Goal: Find contact information: Obtain details needed to contact an individual or organization

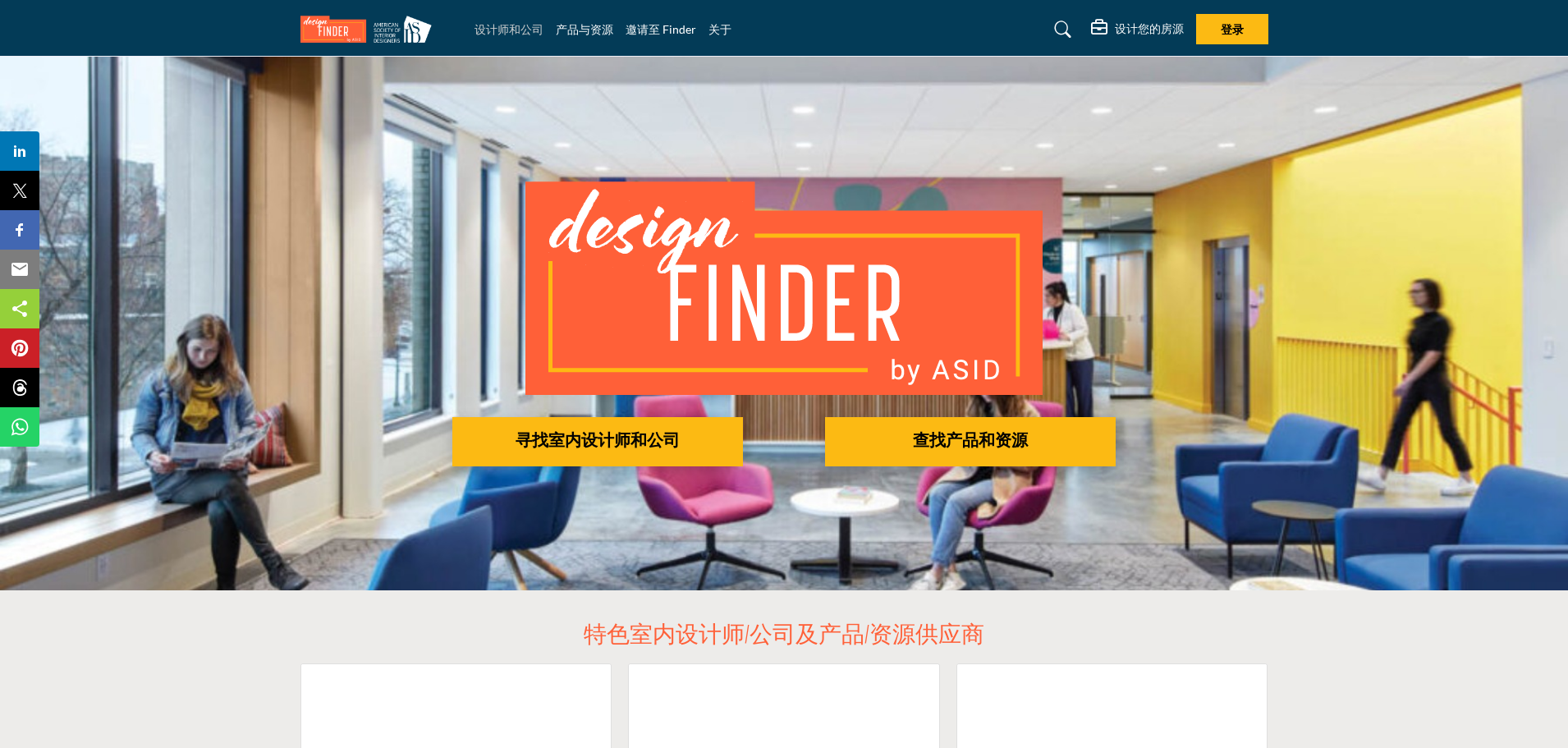
click at [523, 28] on font "设计师和公司" at bounding box center [509, 29] width 69 height 14
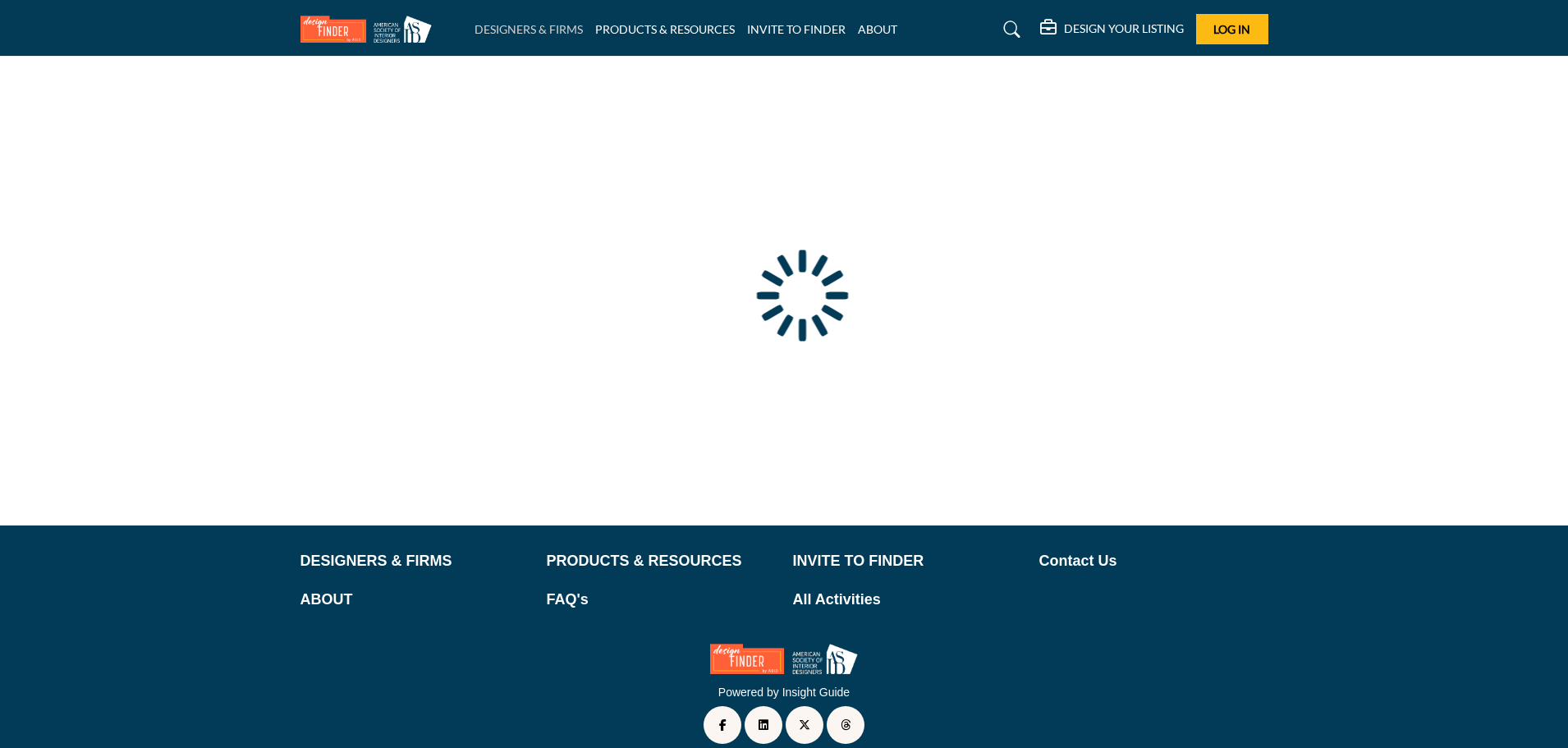
scroll to position [51, 0]
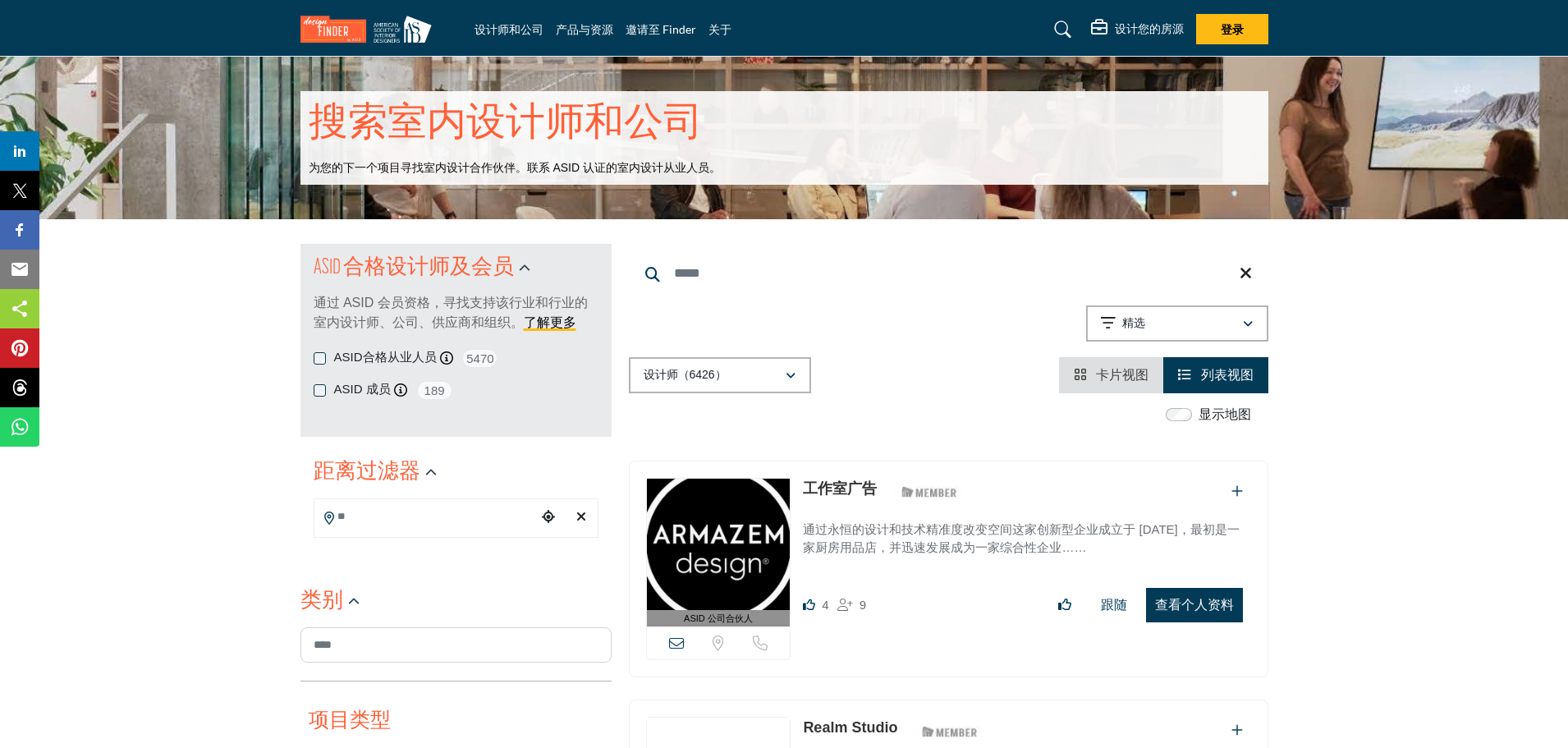
drag, startPoint x: 349, startPoint y: 350, endPoint x: 1335, endPoint y: 1, distance: 1045.9
click at [349, 350] on font "ASID合格从业人员" at bounding box center [385, 356] width 103 height 14
click at [1193, 296] on div "Searched Results Categories Apply Categories" at bounding box center [948, 274] width 640 height 42
click at [675, 348] on div "Showing 21 results out of 6426 精选" at bounding box center [948, 326] width 640 height 42
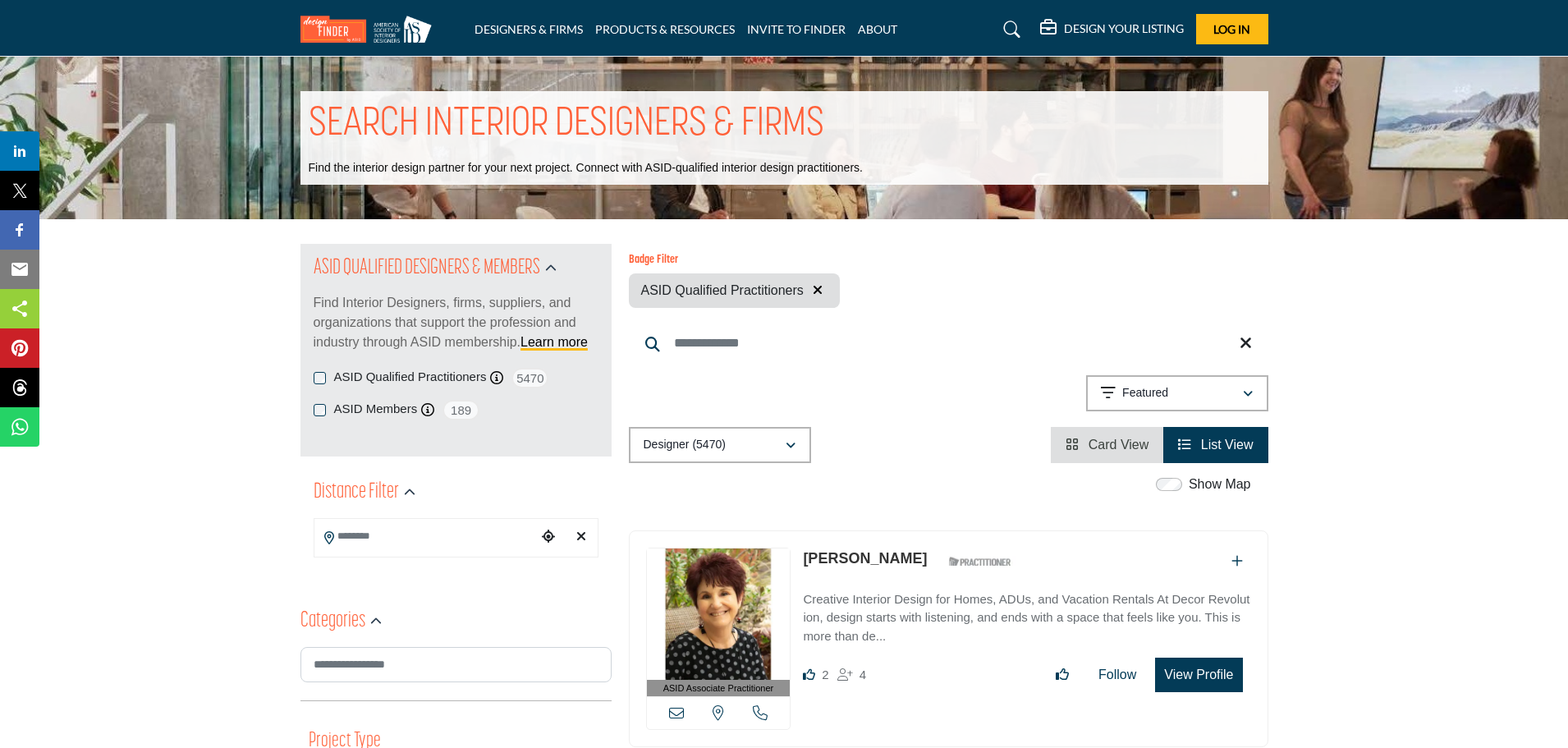
scroll to position [246, 0]
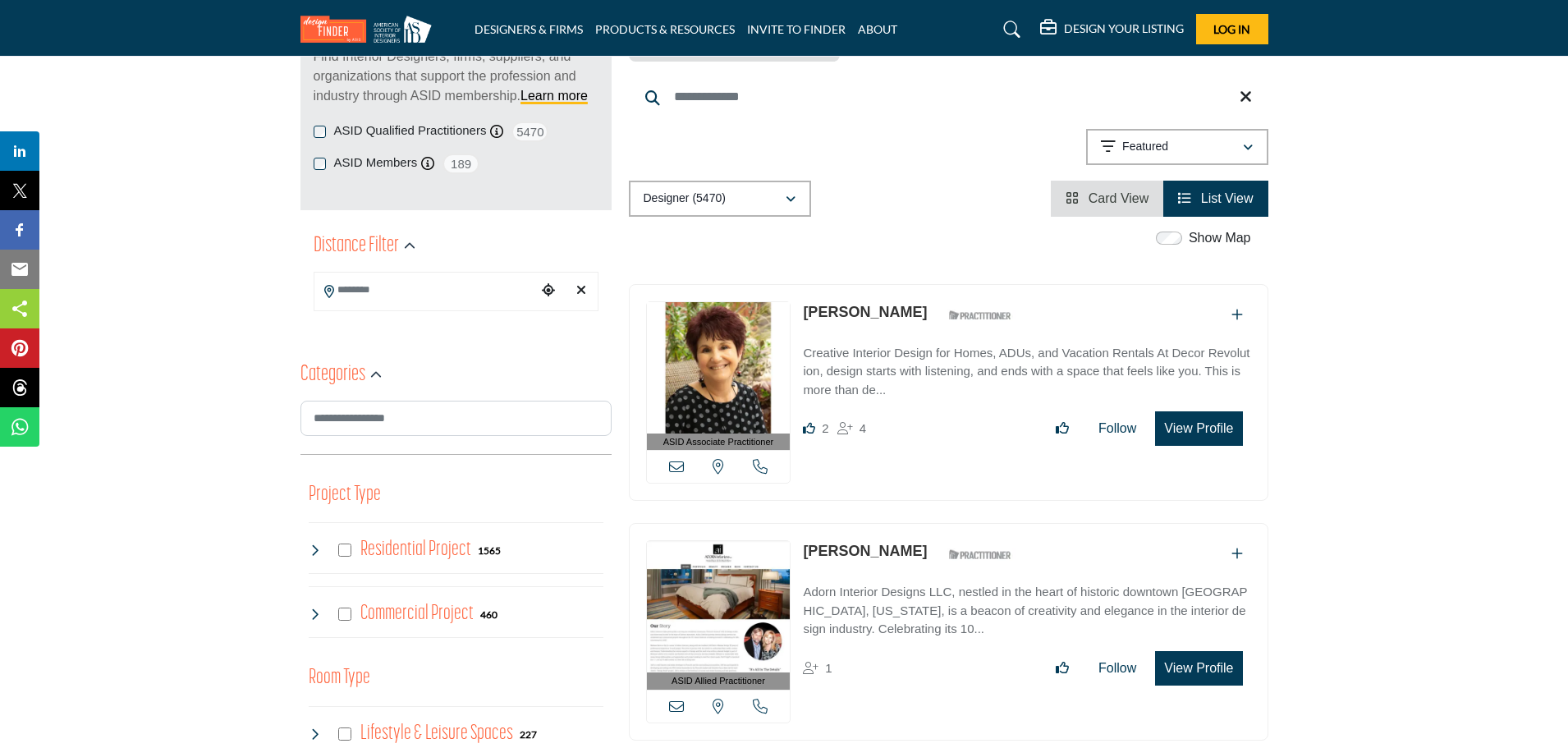
click at [675, 467] on icon at bounding box center [676, 466] width 15 height 15
click at [758, 462] on icon at bounding box center [760, 466] width 15 height 15
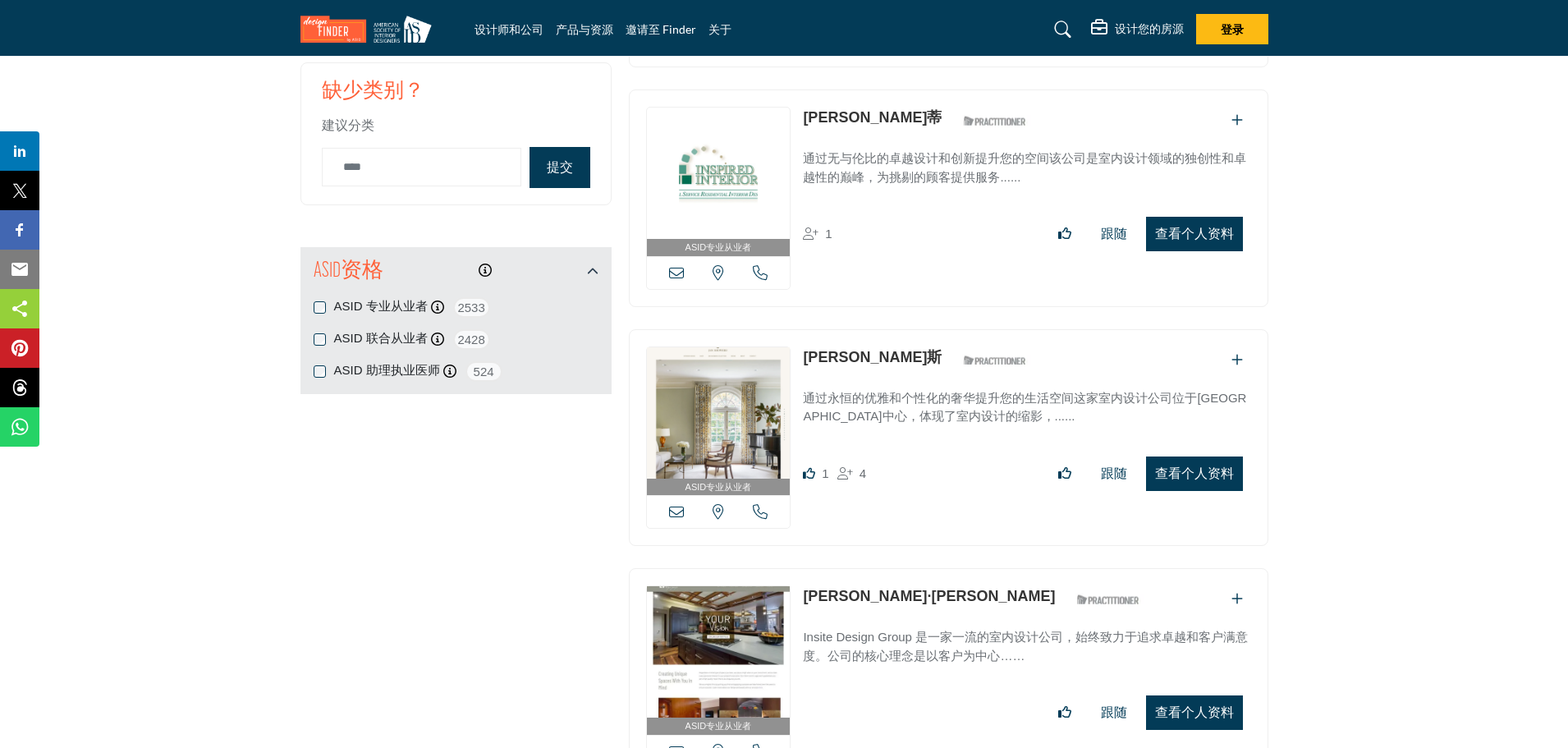
scroll to position [1725, 0]
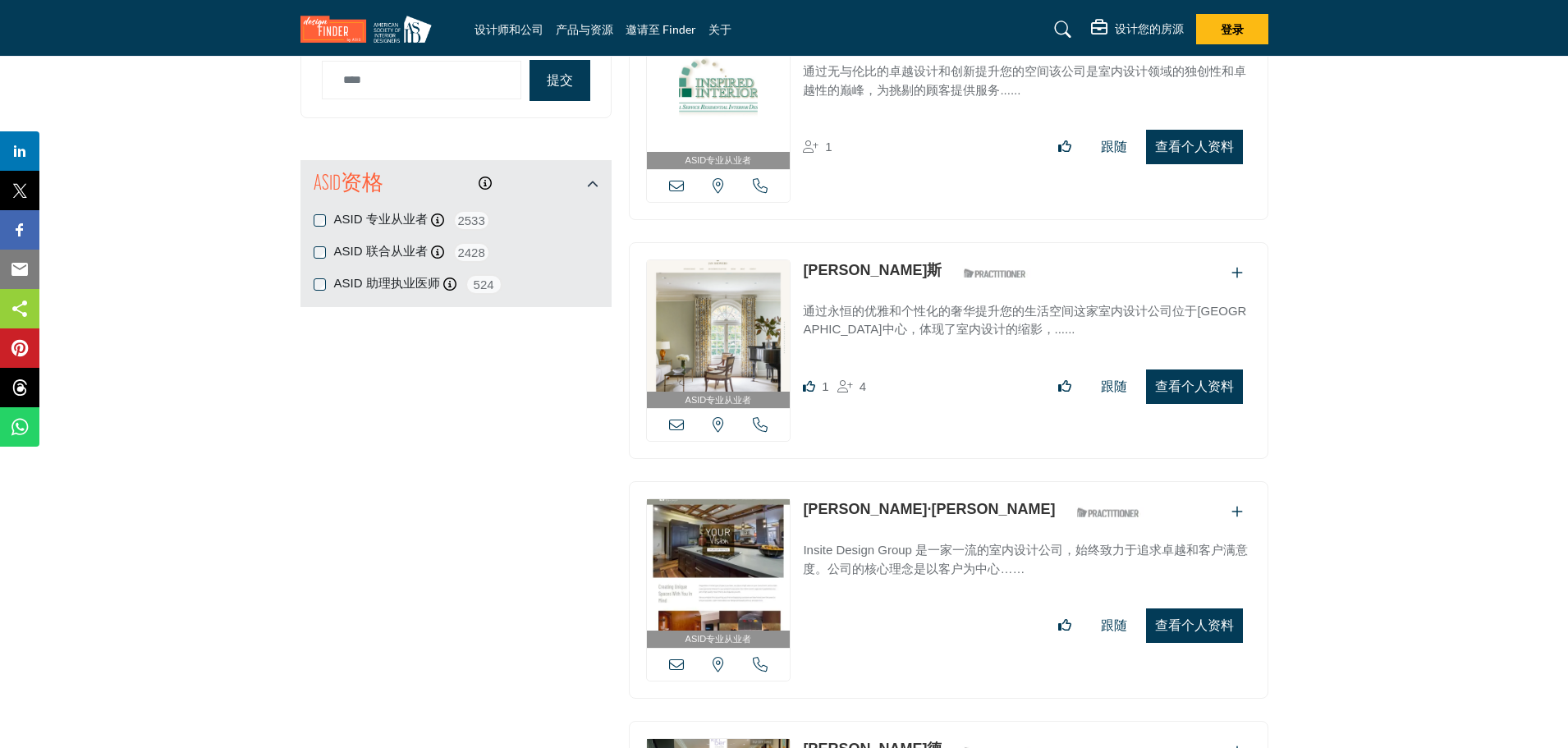
click at [676, 422] on icon at bounding box center [676, 424] width 15 height 15
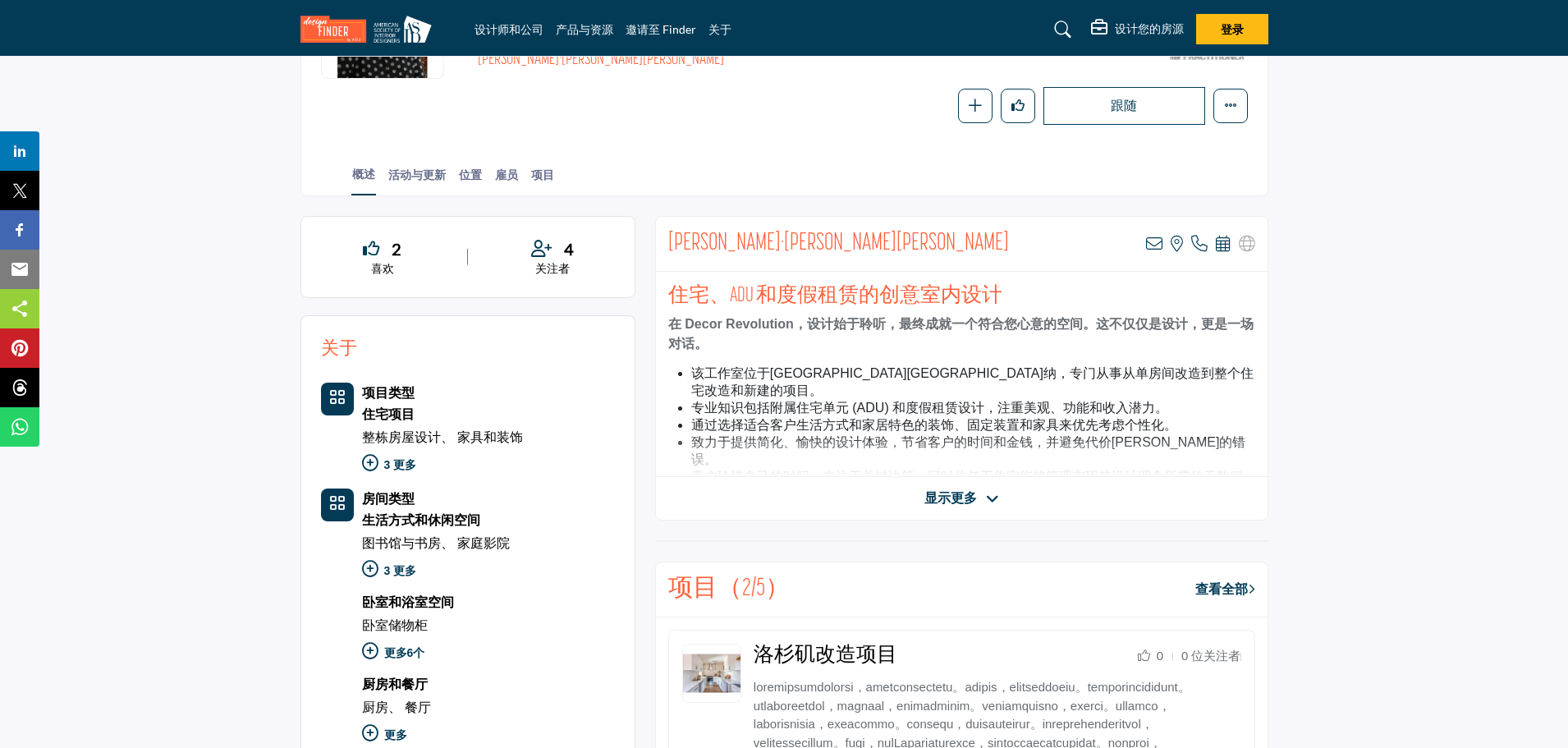
click at [939, 493] on font "显示更多" at bounding box center [951, 498] width 53 height 14
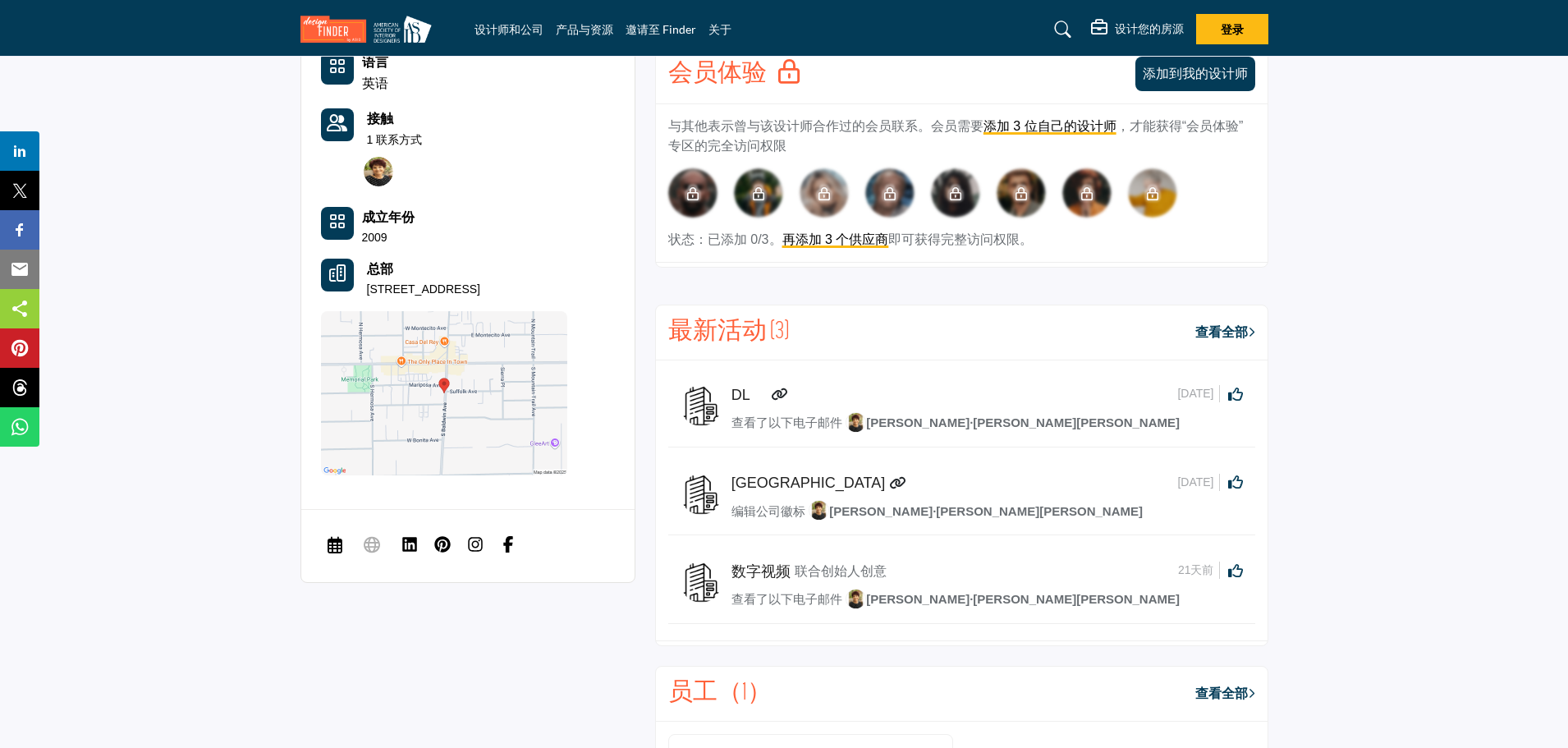
scroll to position [1725, 0]
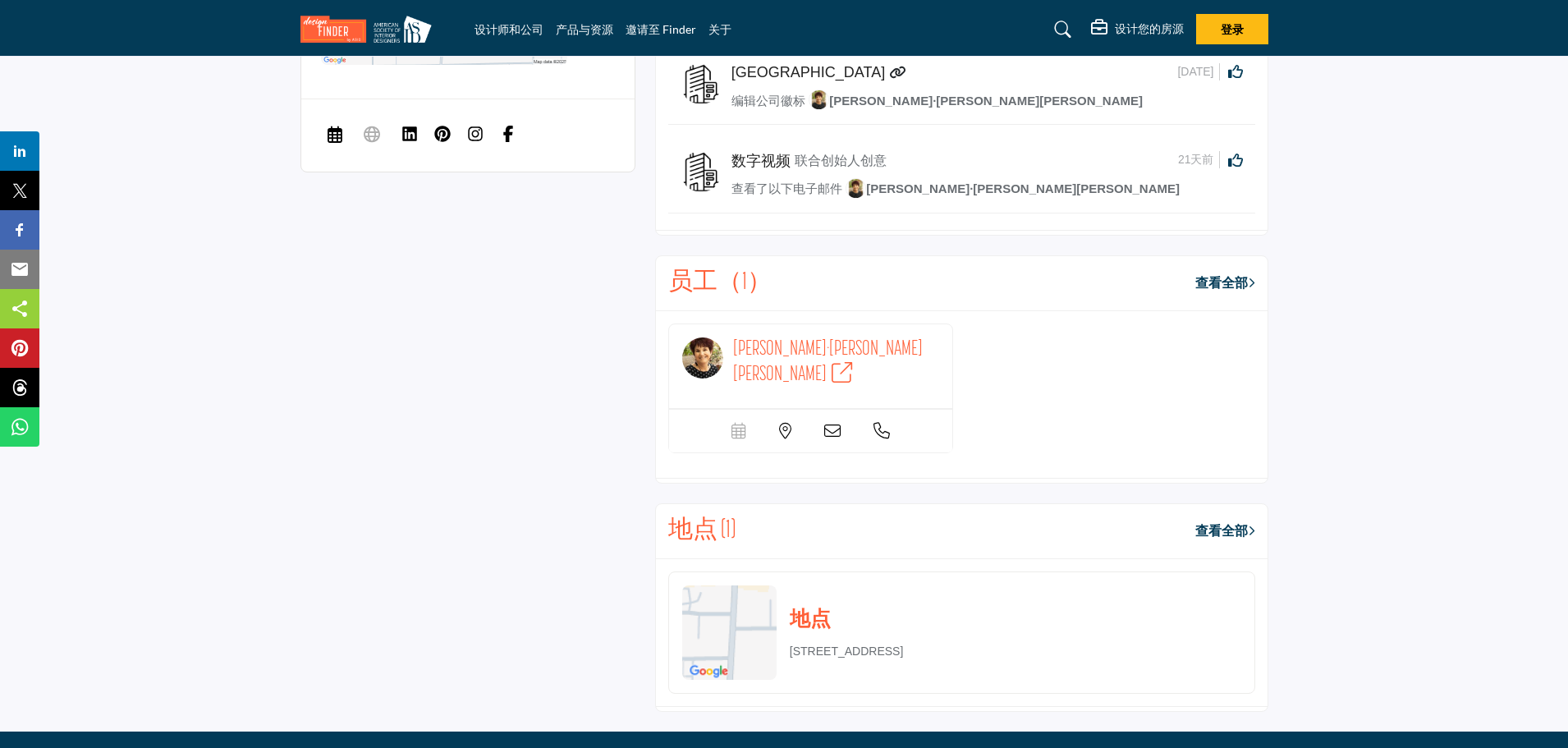
click at [828, 439] on icon at bounding box center [832, 431] width 17 height 17
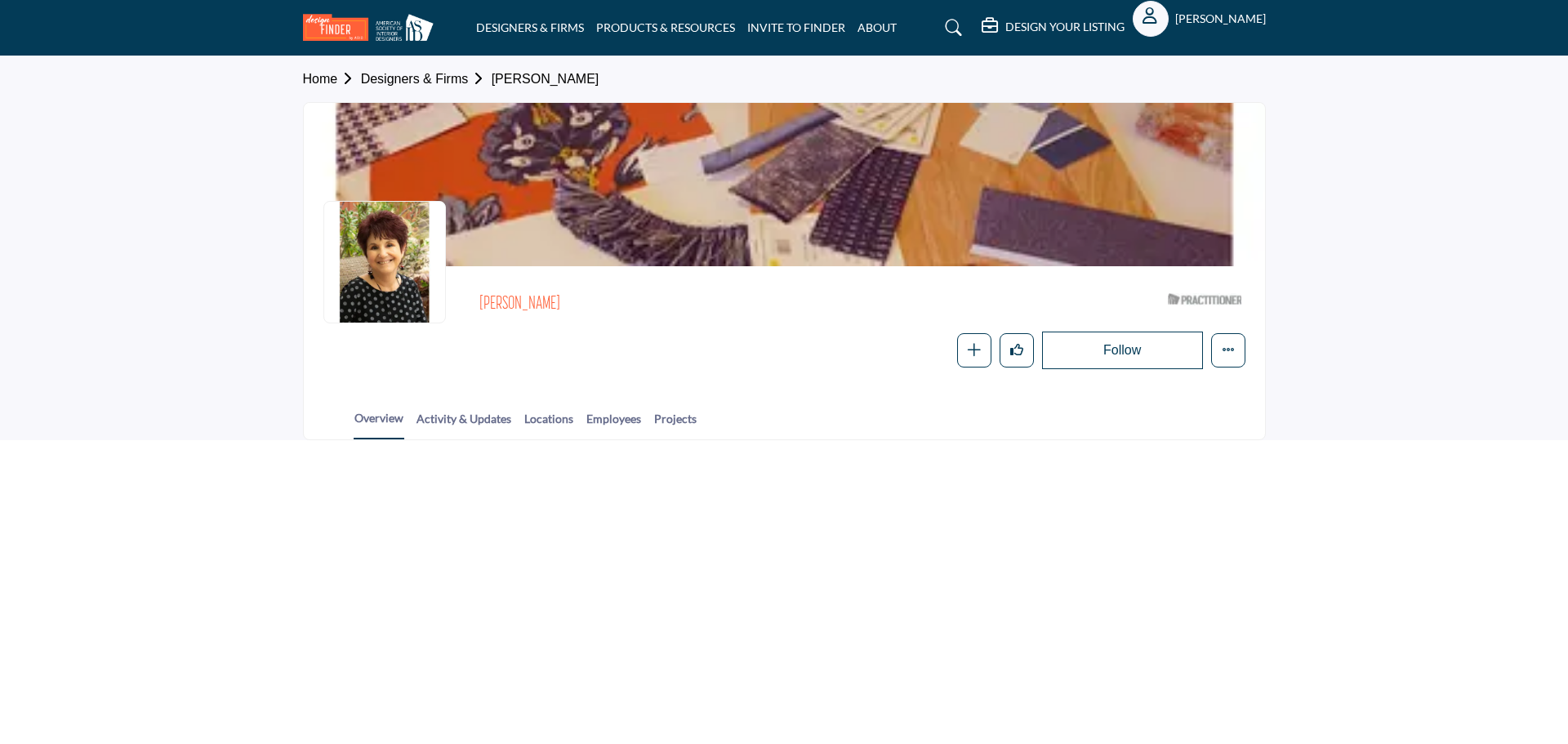
click at [183, 350] on section "Home Designers & Firms [PERSON_NAME] [PERSON_NAME] ASID Qualified Practitioner …" at bounding box center [784, 248] width 1568 height 384
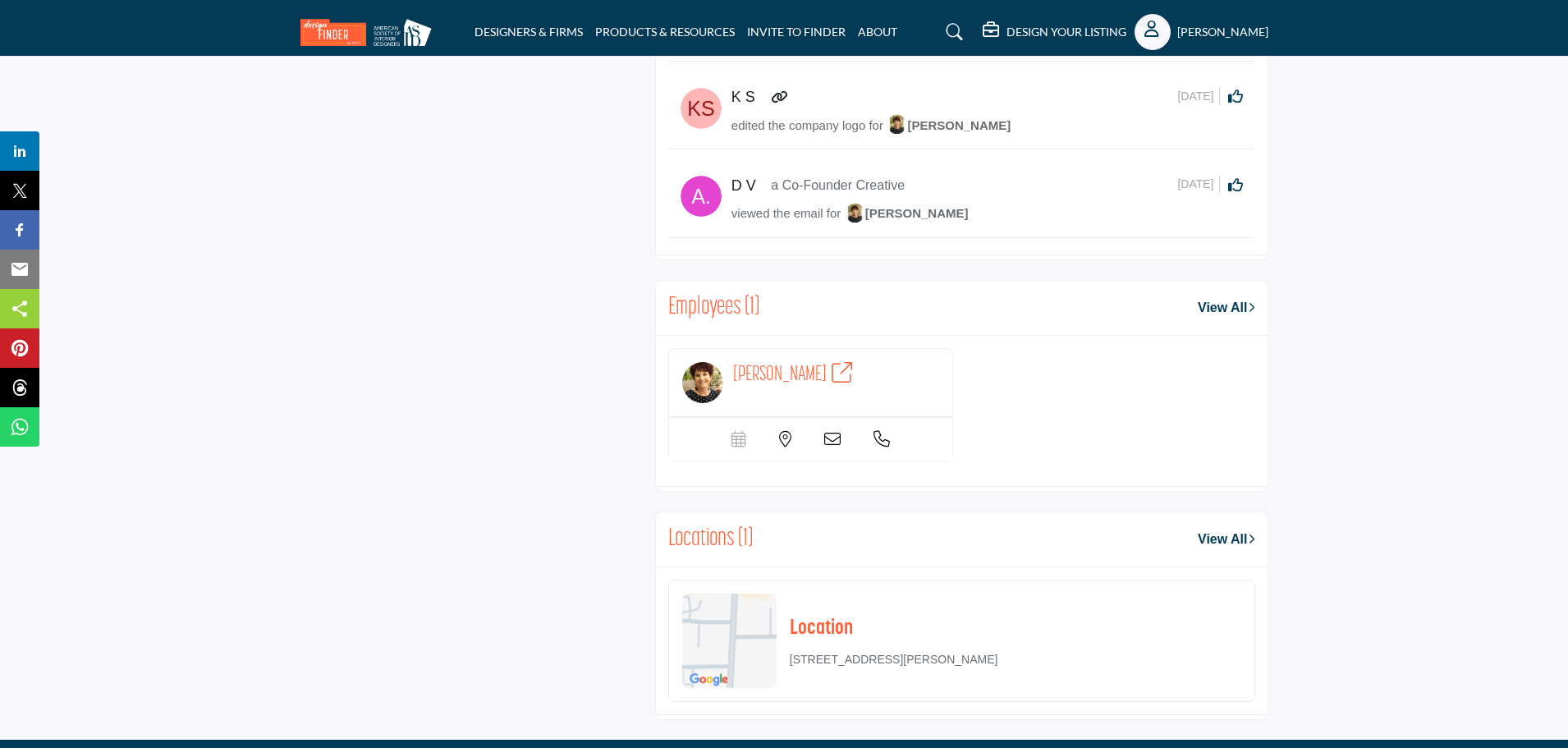
scroll to position [2118, 0]
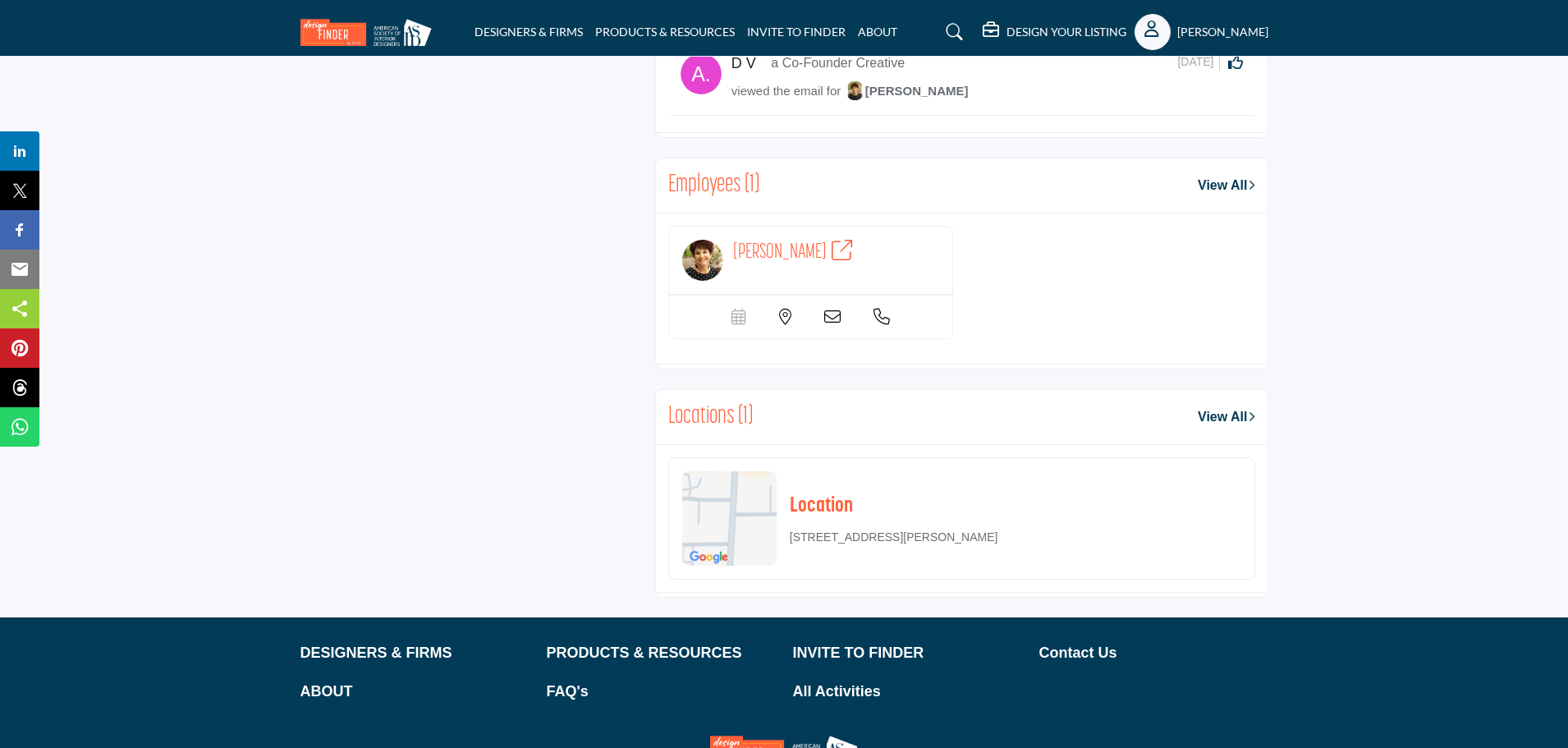
click at [828, 317] on icon at bounding box center [832, 316] width 17 height 17
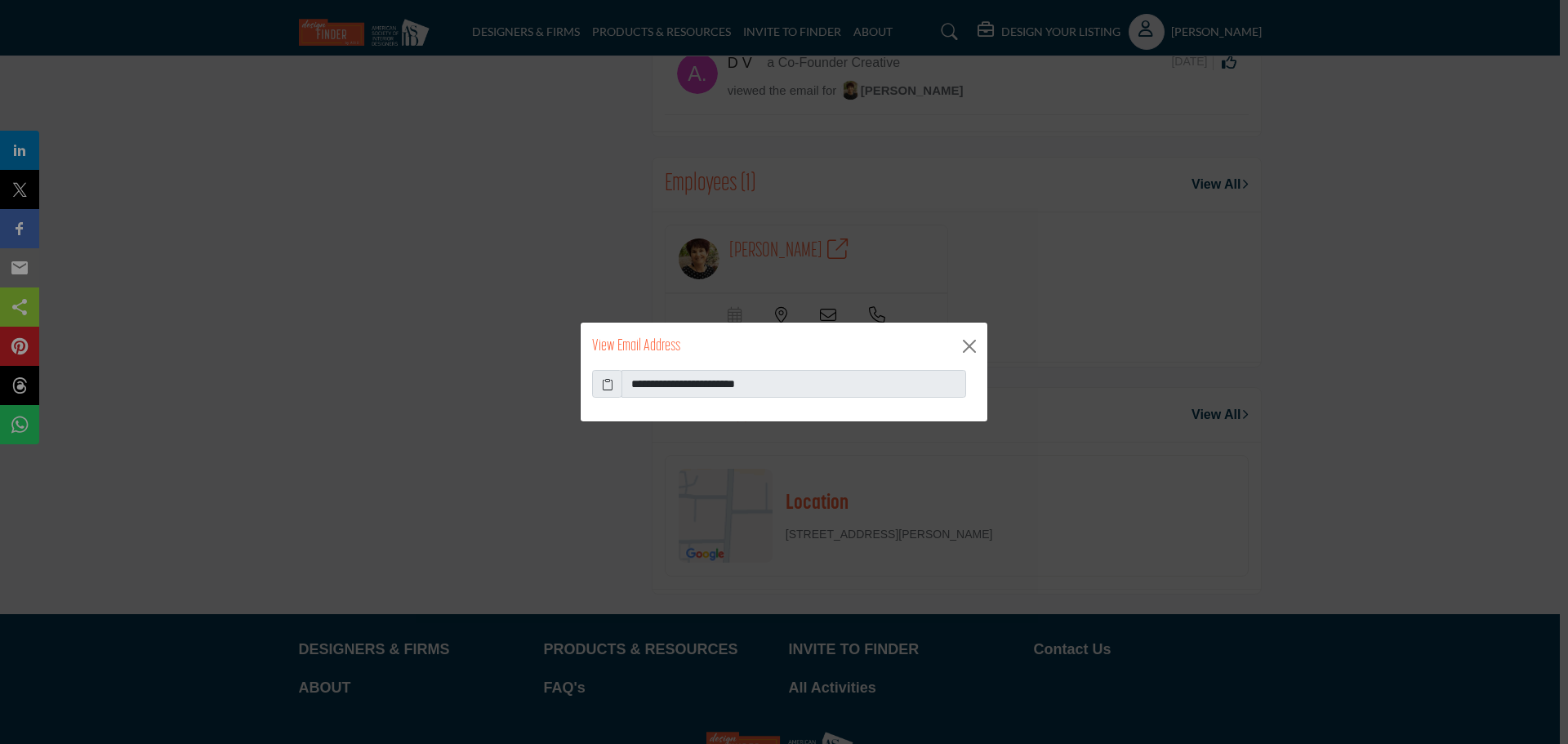
click at [605, 387] on icon at bounding box center [608, 385] width 12 height 17
click at [1412, 352] on div "**********" at bounding box center [784, 372] width 1568 height 744
click at [962, 350] on button "Close" at bounding box center [969, 346] width 24 height 24
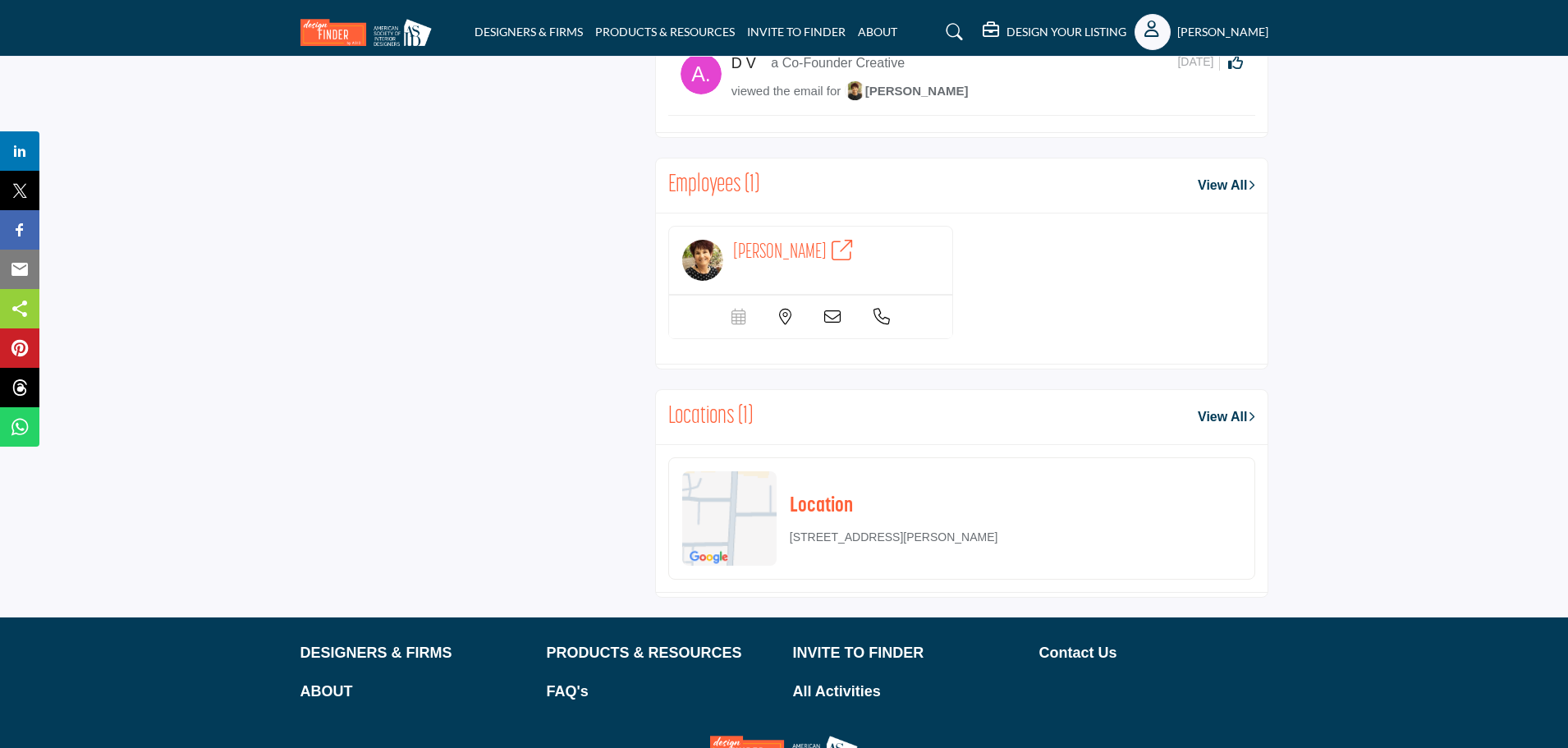
click at [879, 319] on icon at bounding box center [882, 316] width 17 height 17
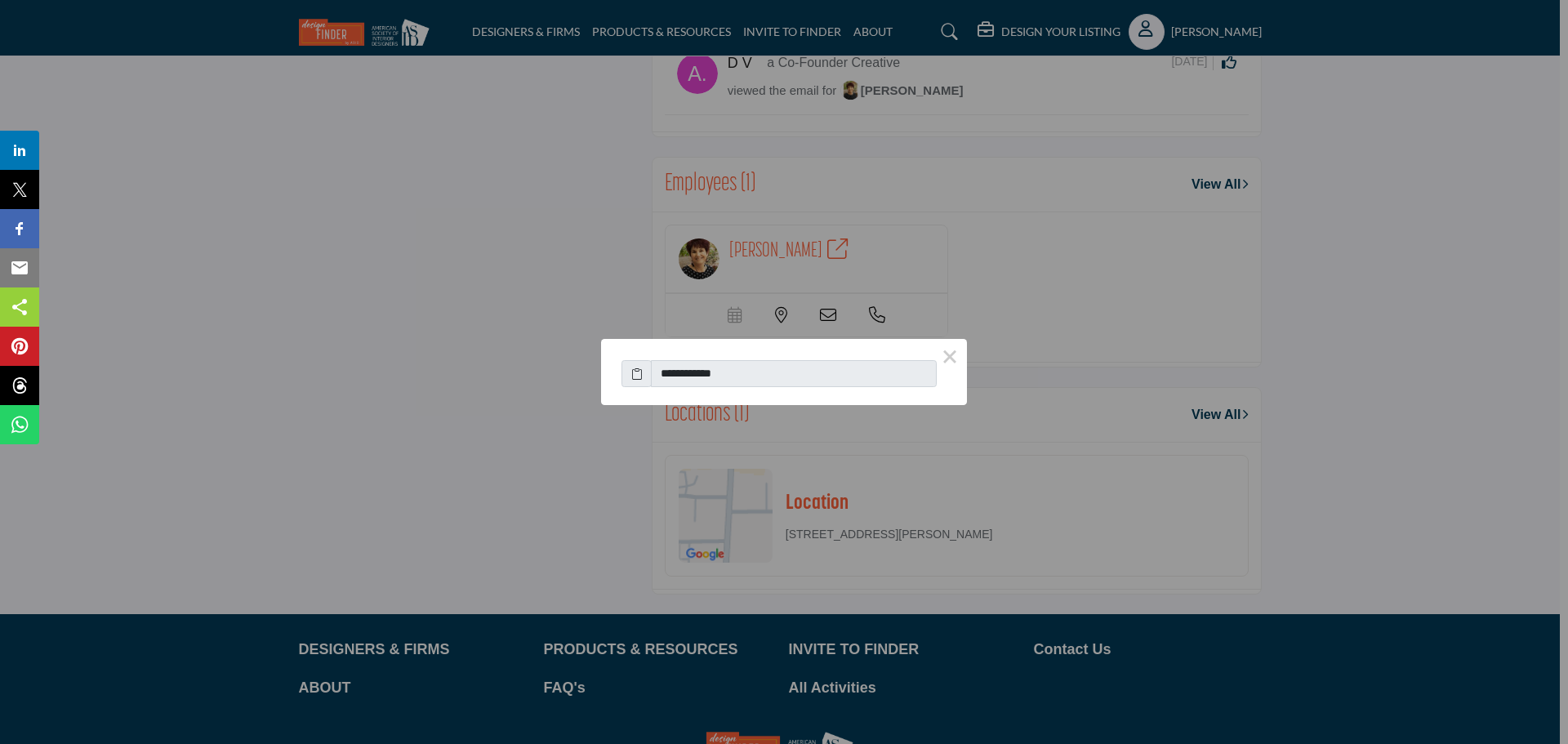
click at [637, 376] on icon at bounding box center [637, 374] width 12 height 17
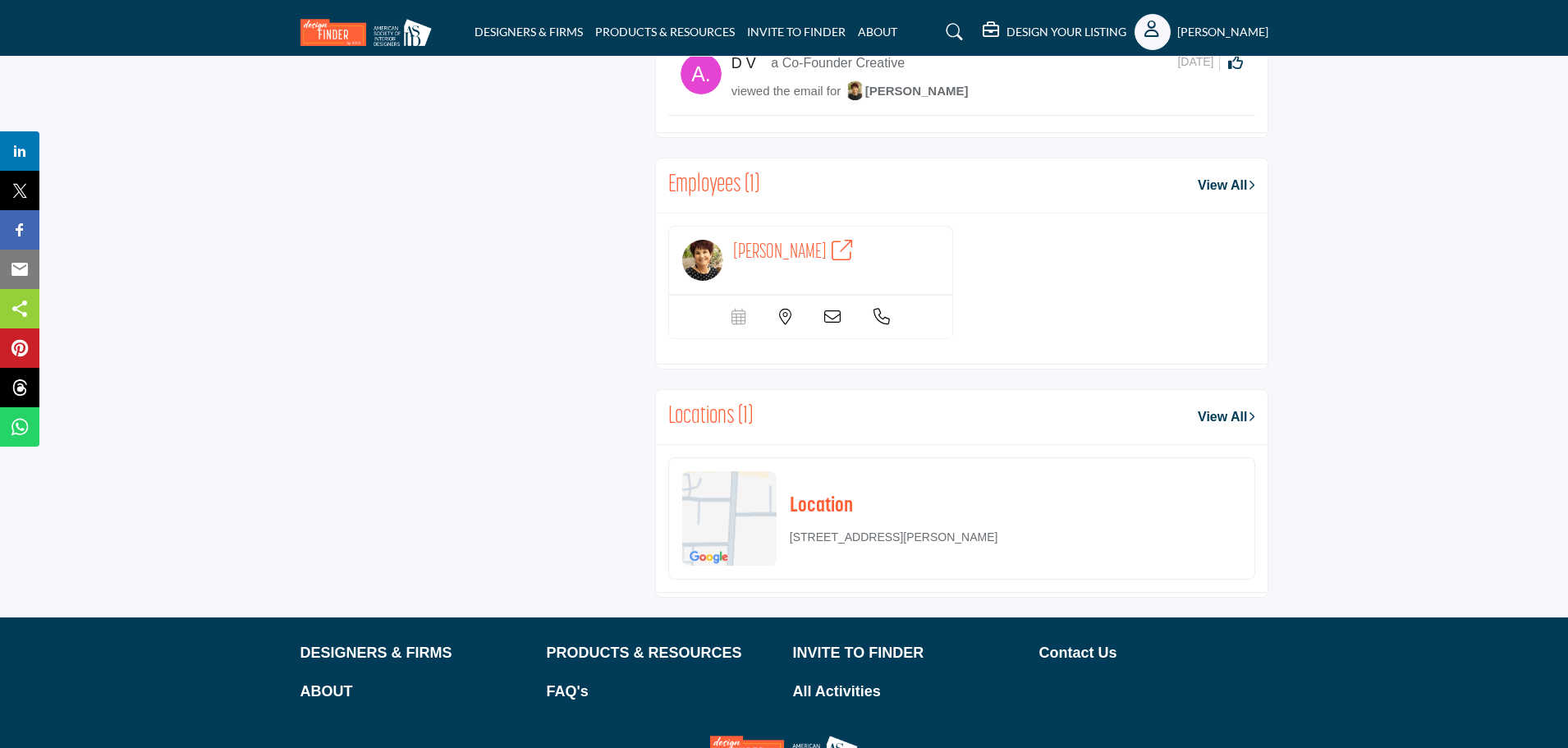
click at [785, 312] on icon at bounding box center [785, 316] width 13 height 17
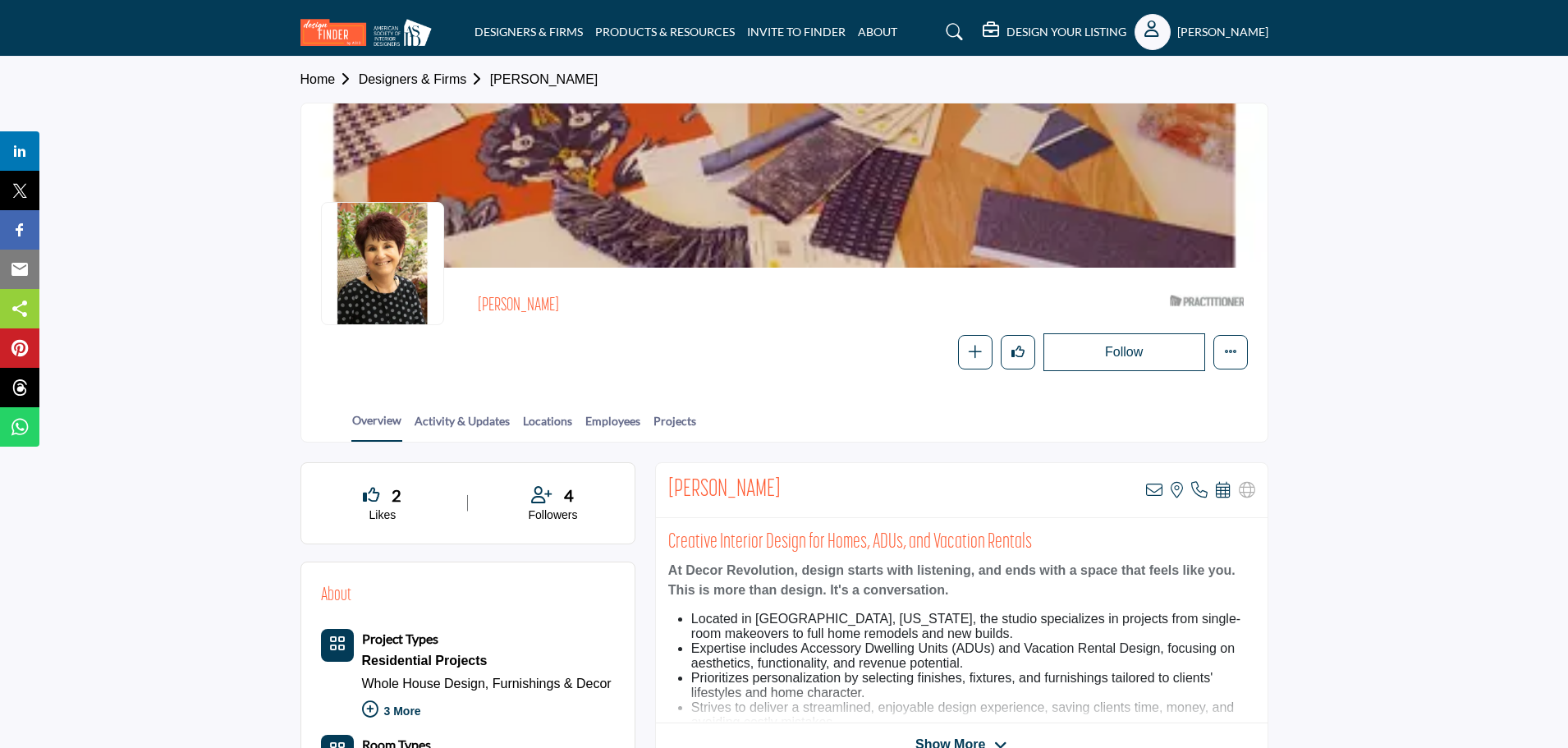
scroll to position [80, 0]
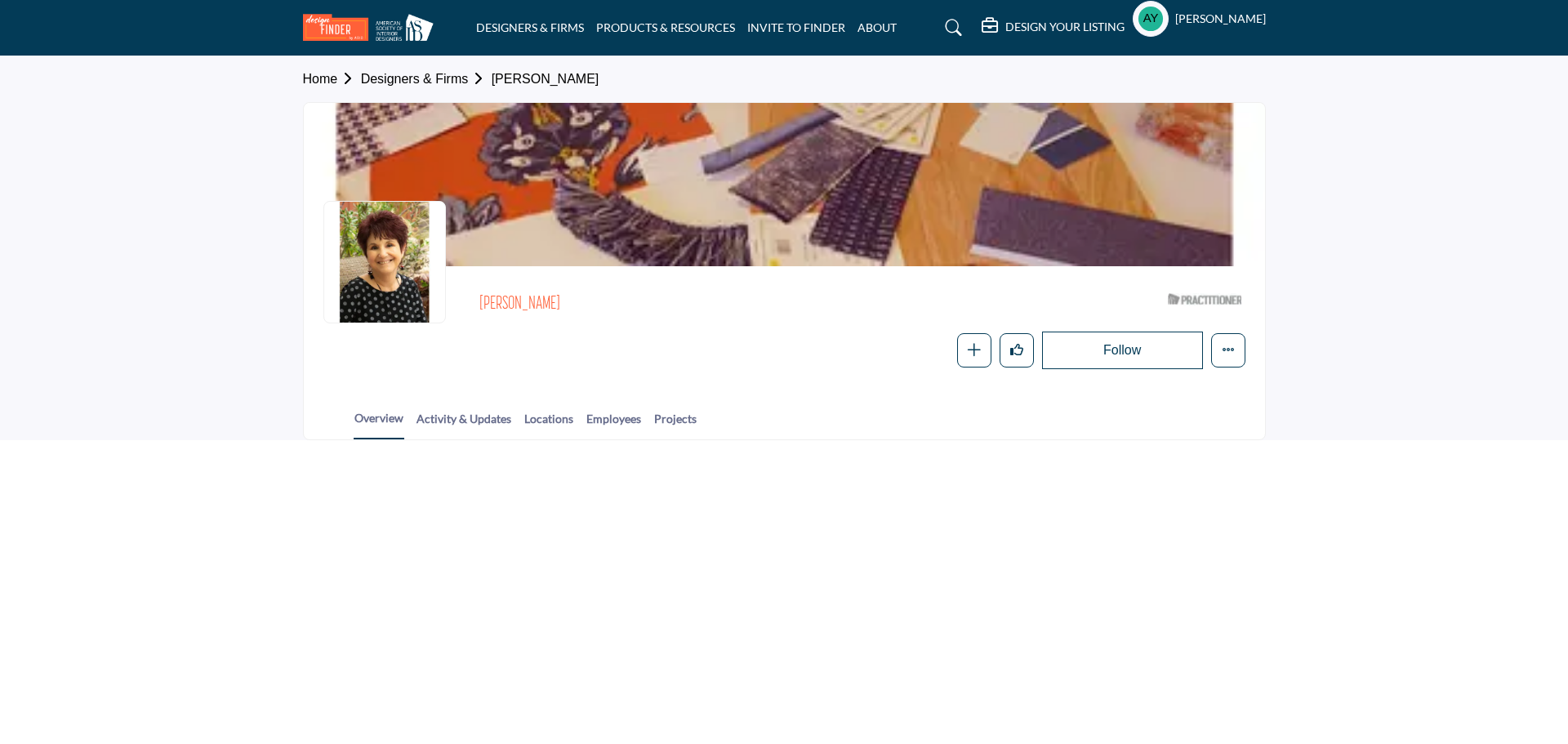
click at [446, 80] on link "Designers & Firms" at bounding box center [426, 79] width 131 height 14
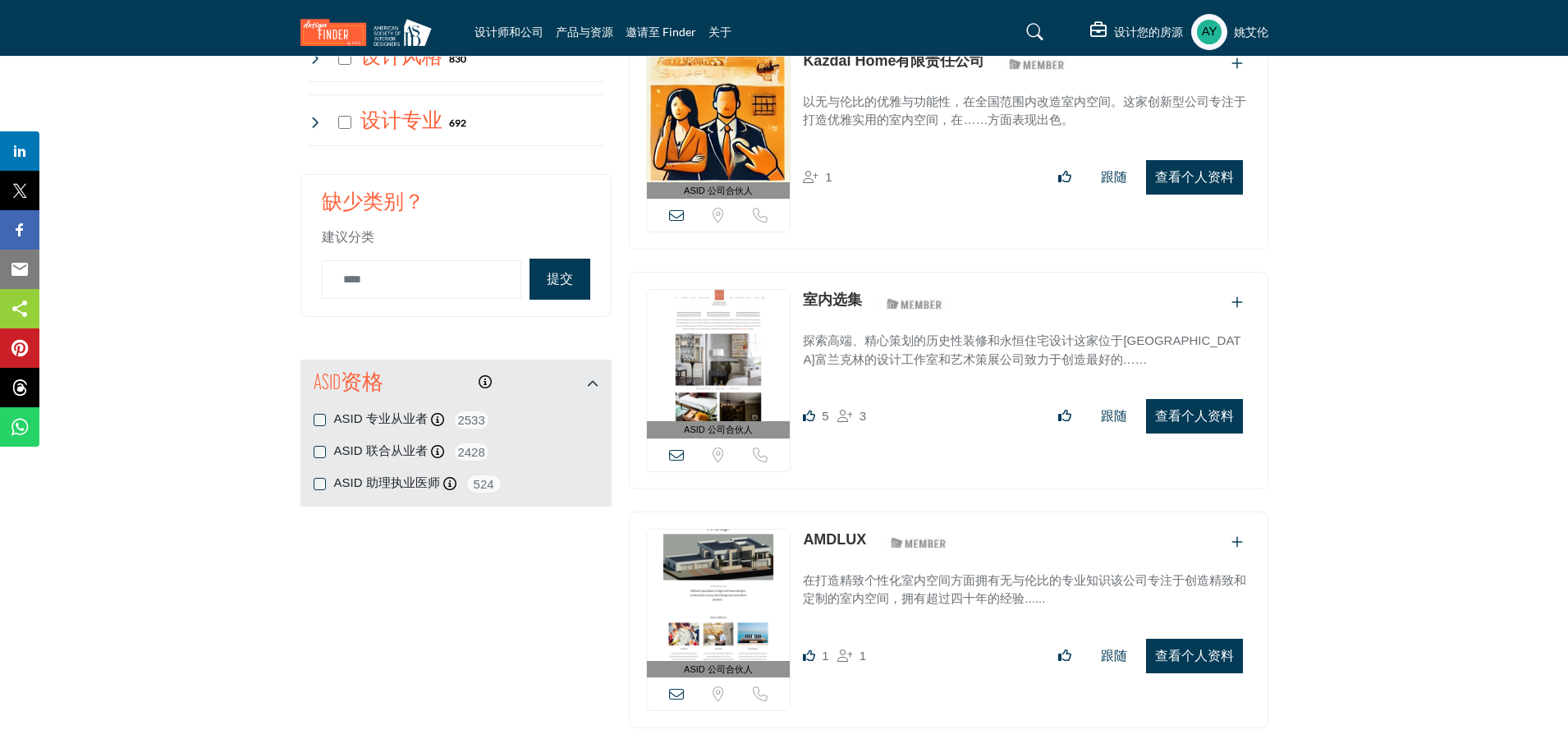
scroll to position [1889, 0]
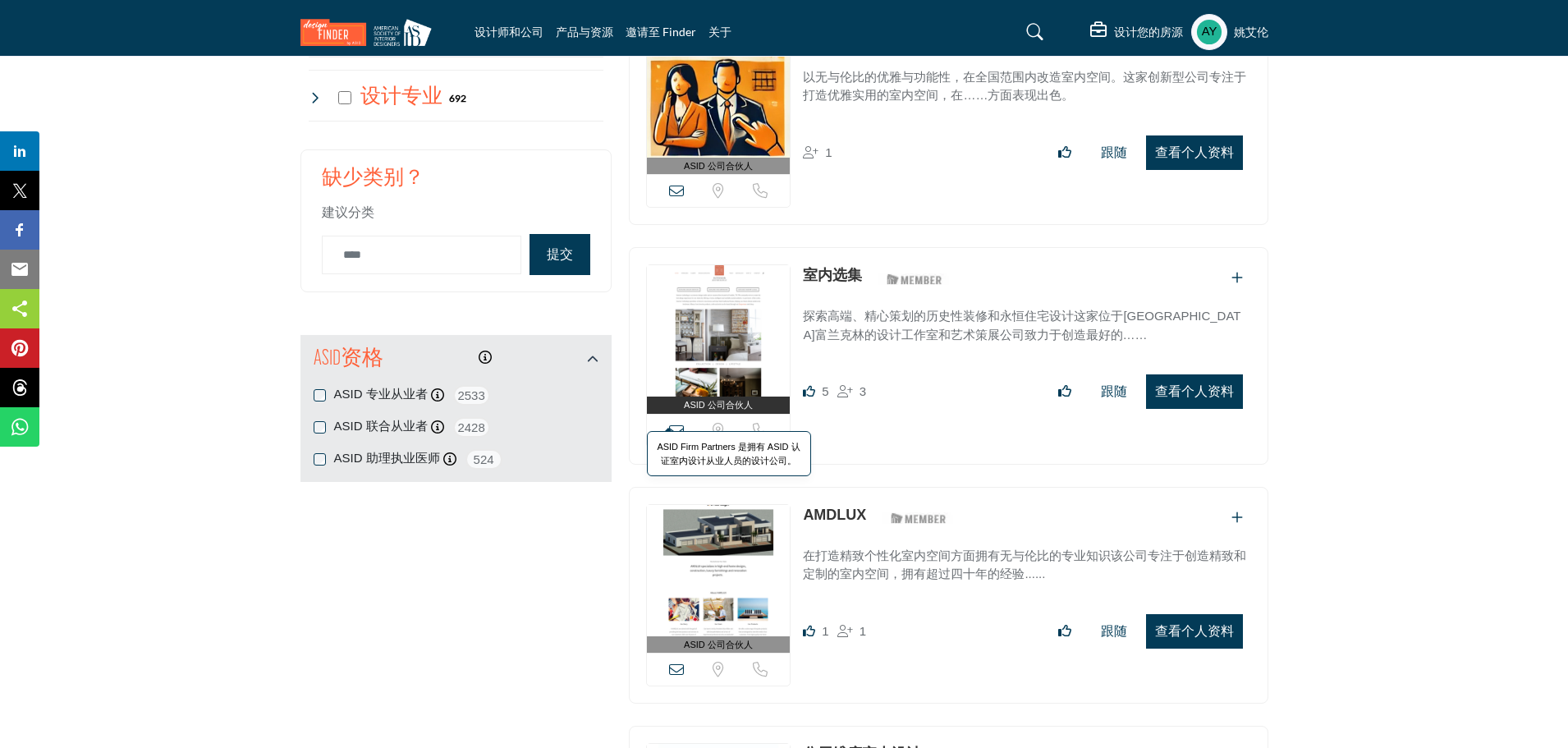
click at [674, 431] on span "ASID Firm Partners 是拥有 ASID 认证室内设计从业人员的设计公司。" at bounding box center [729, 453] width 164 height 45
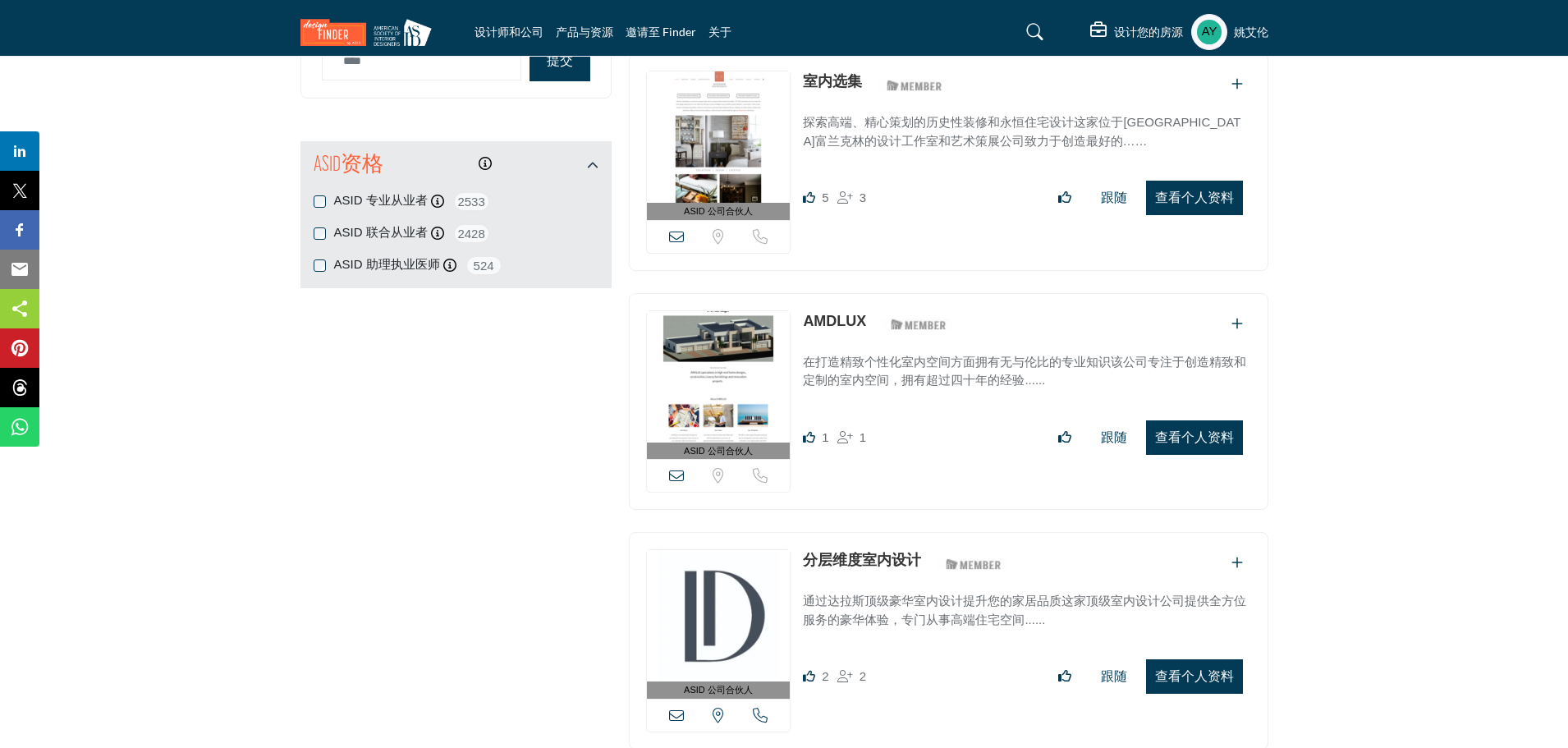
scroll to position [2135, 0]
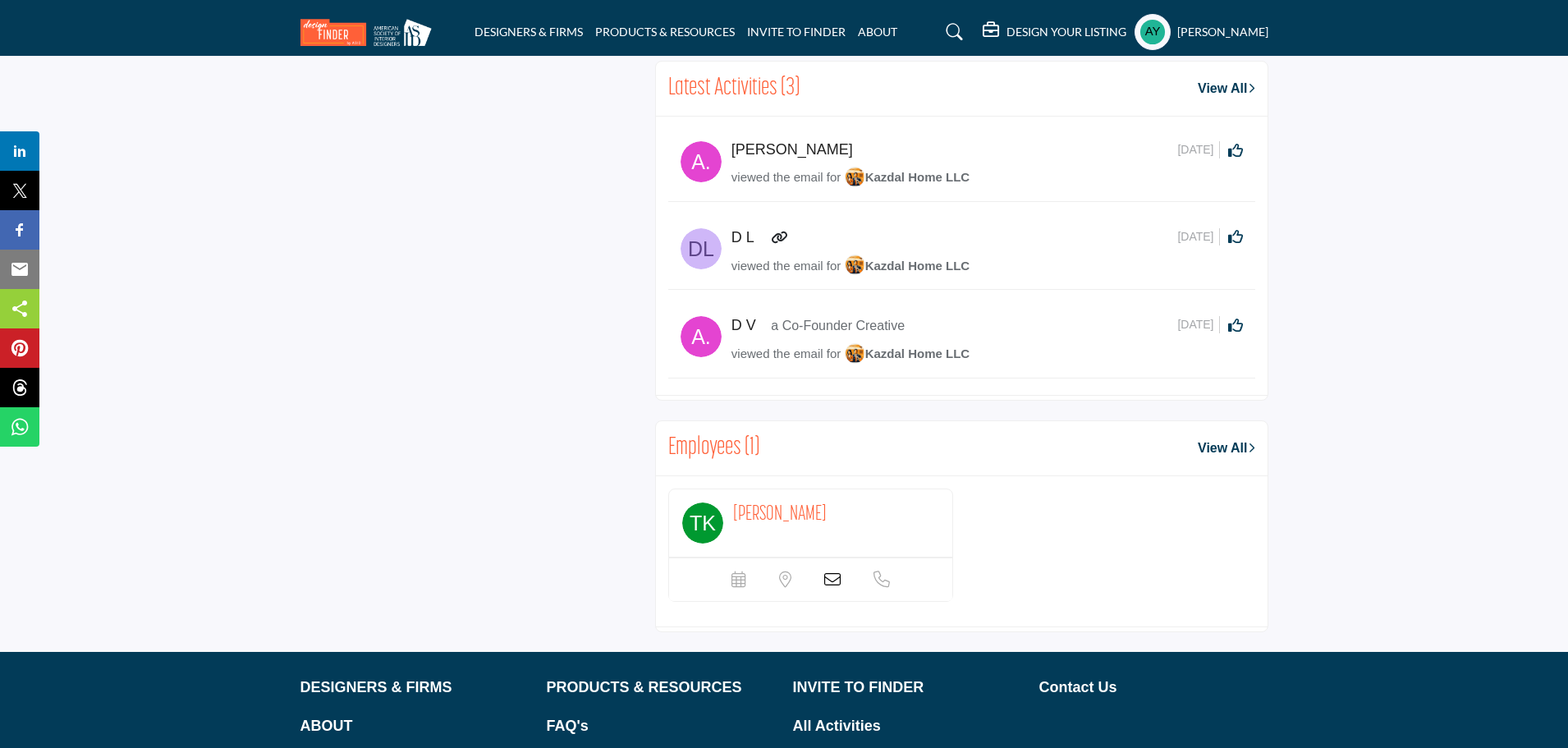
scroll to position [1149, 0]
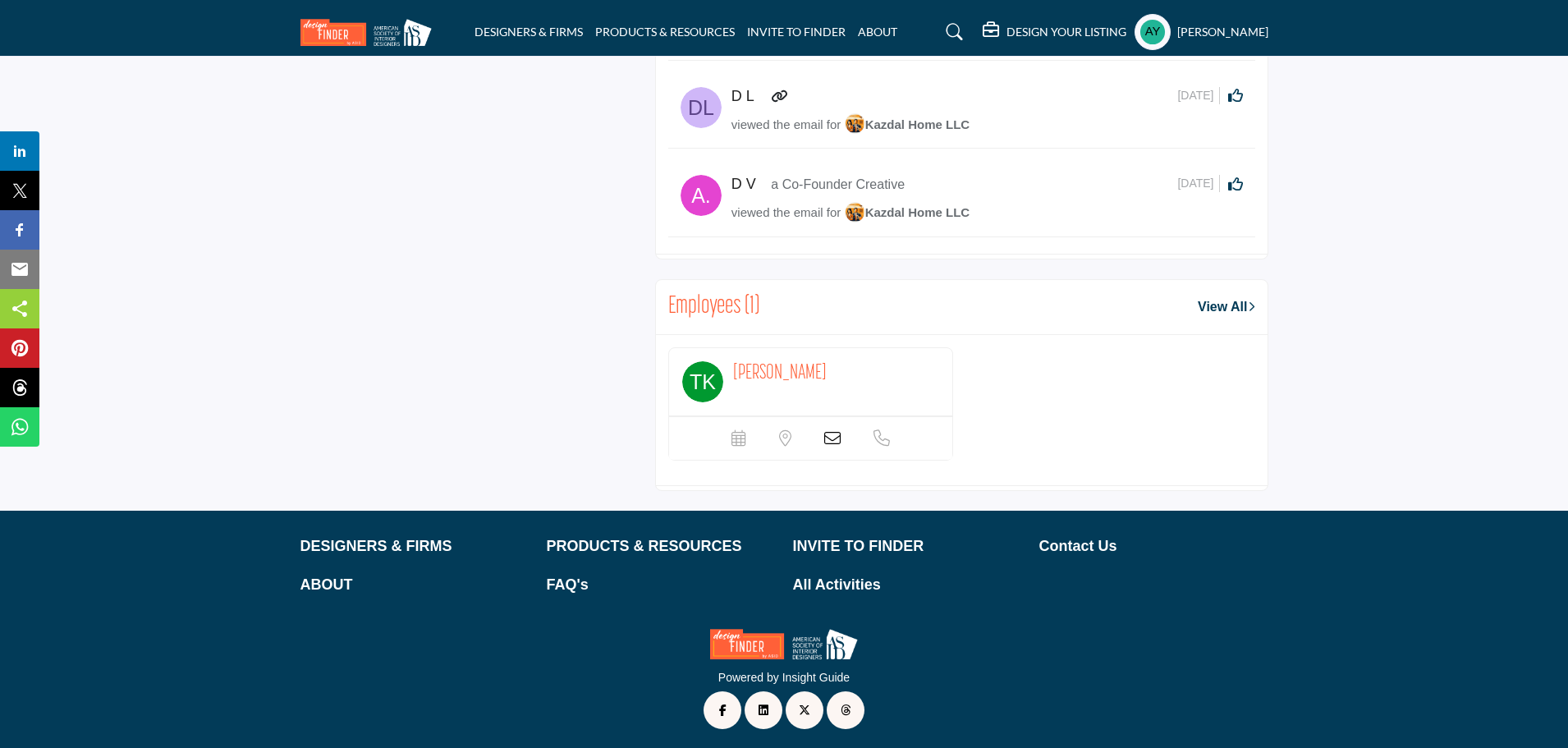
click at [837, 437] on icon at bounding box center [832, 438] width 17 height 17
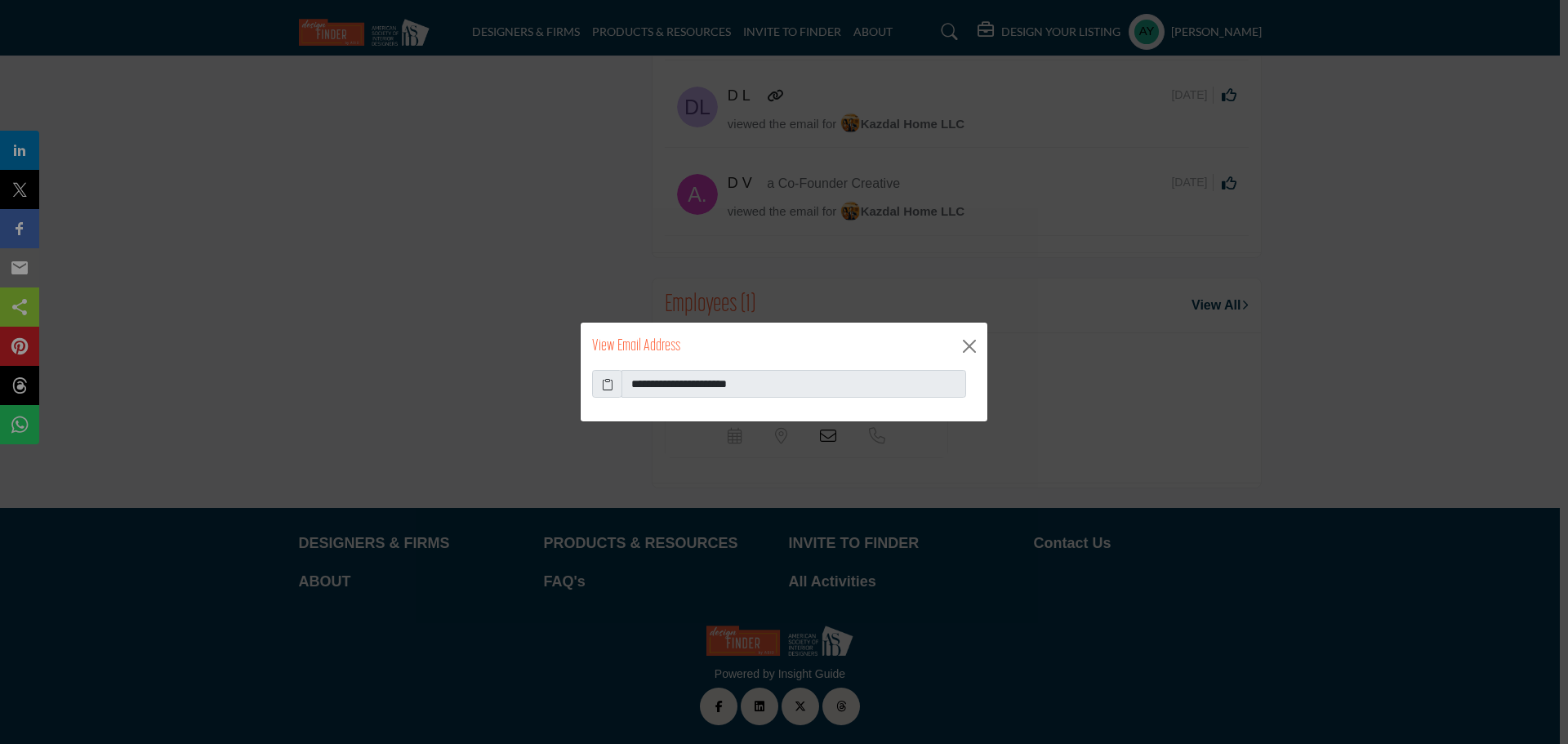
click at [614, 384] on span at bounding box center [607, 384] width 30 height 28
click at [608, 388] on icon at bounding box center [608, 385] width 12 height 17
click at [973, 349] on button "Close" at bounding box center [969, 346] width 24 height 24
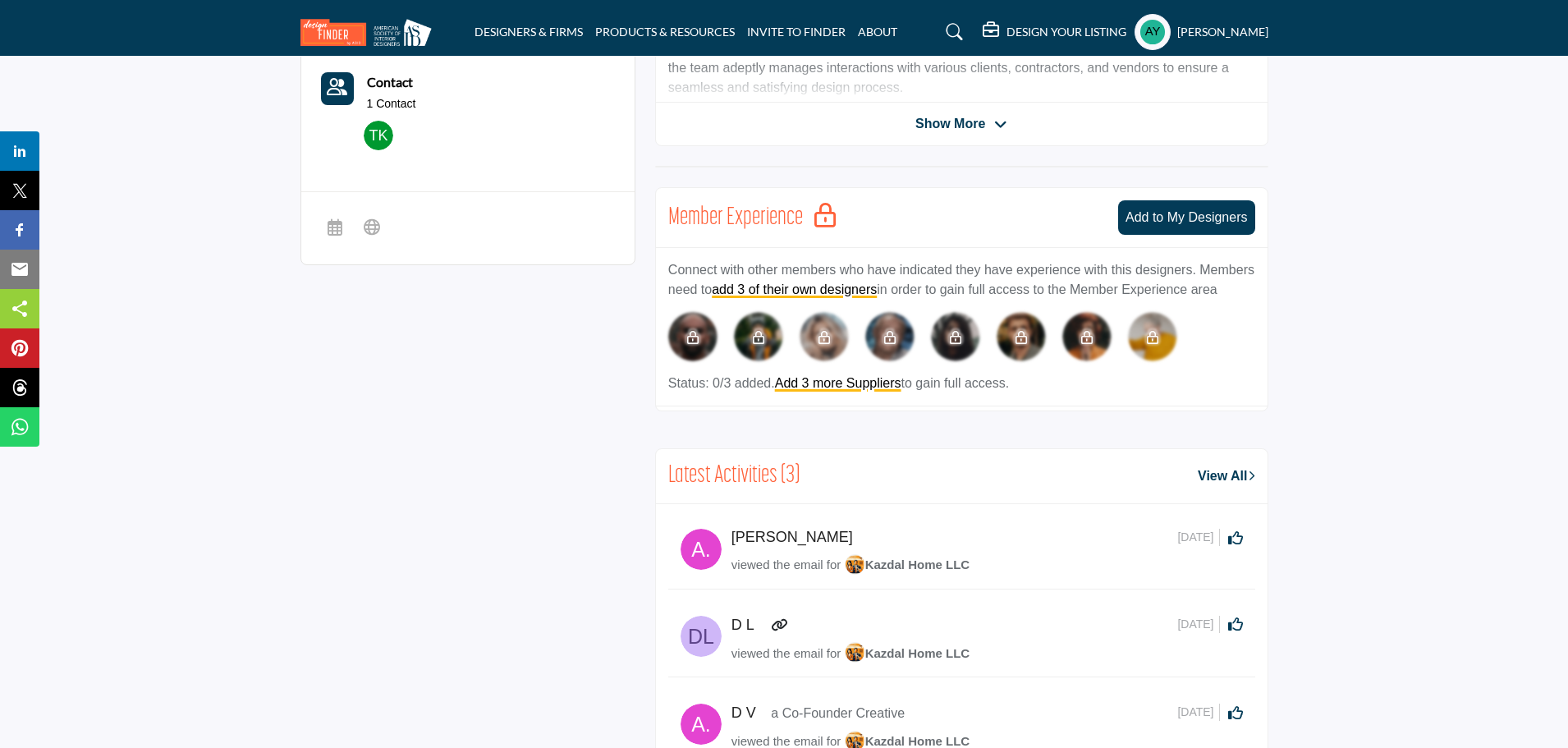
scroll to position [493, 0]
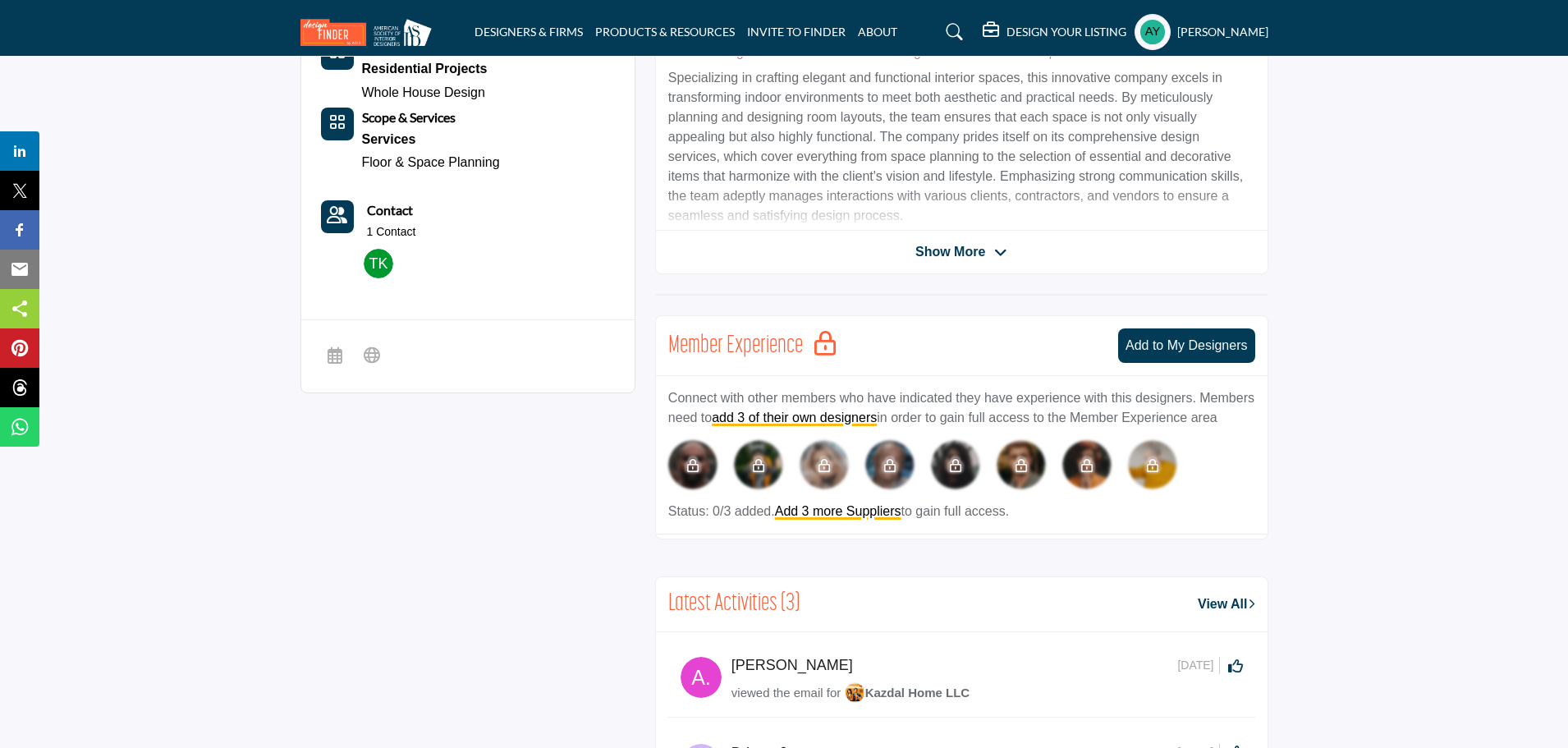
click at [986, 248] on span "Show More" at bounding box center [962, 252] width 92 height 20
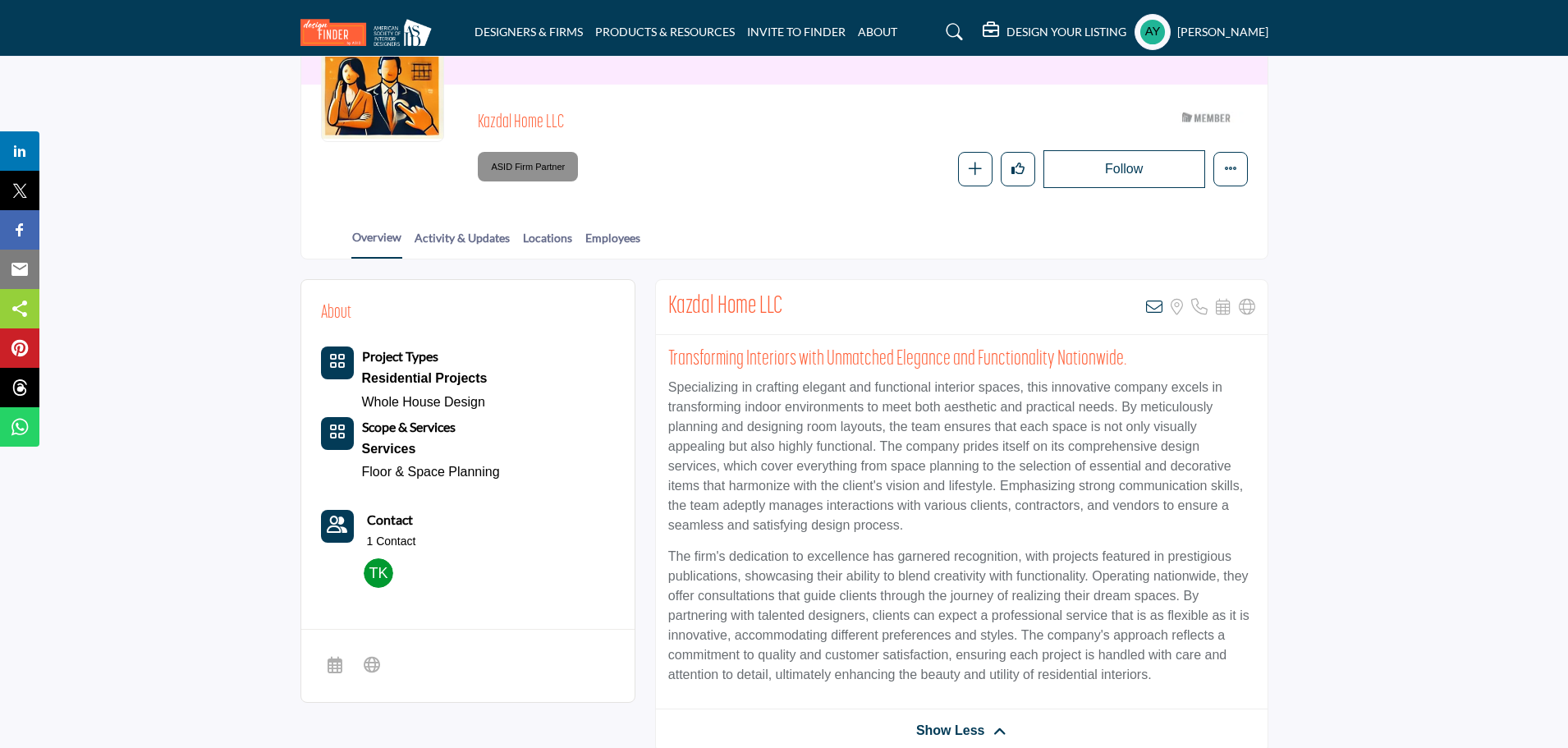
scroll to position [328, 0]
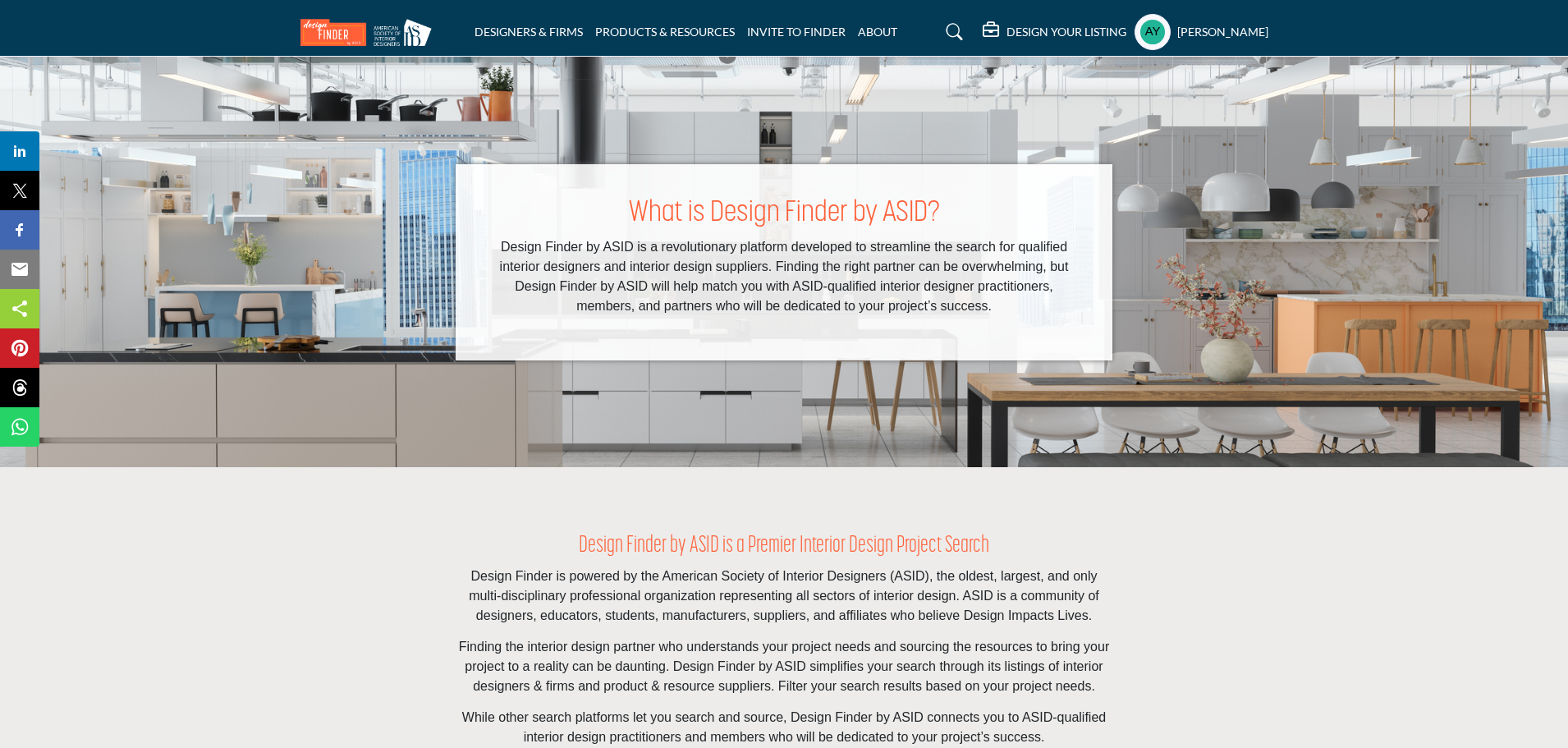
click at [294, 647] on div "Design Finder by ASID is a Premier Interior Design Project Search Design Finder…" at bounding box center [784, 662] width 1568 height 391
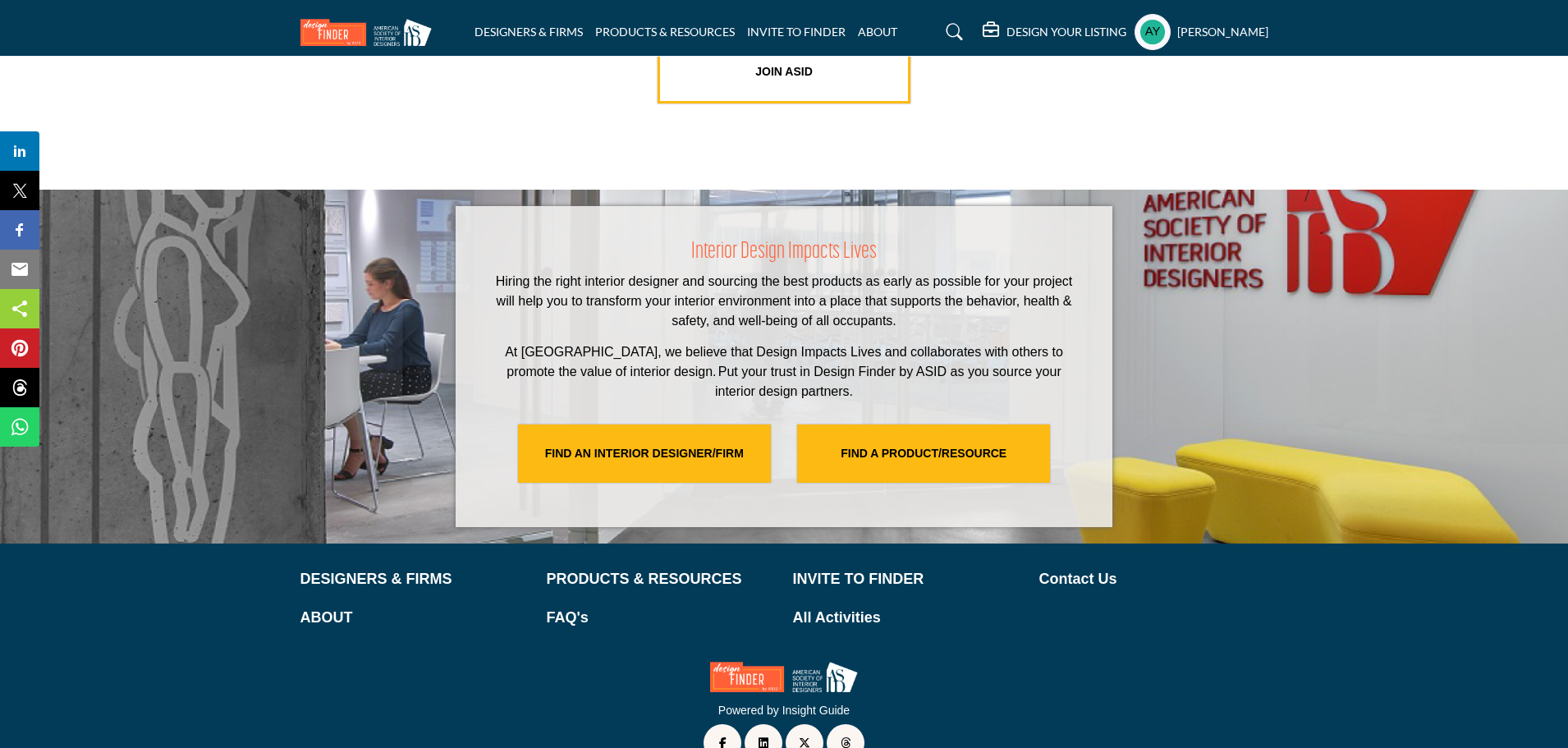
scroll to position [3332, 0]
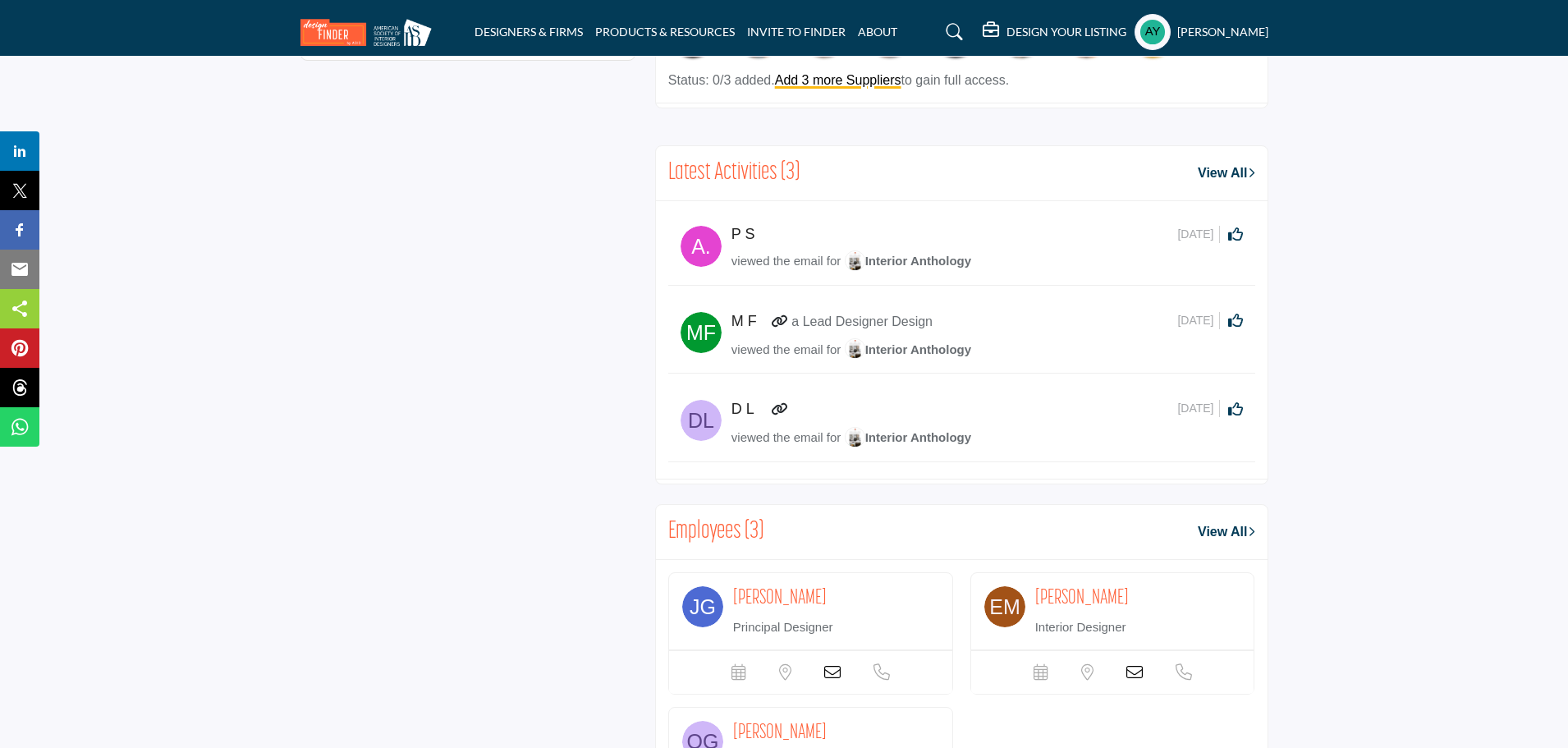
scroll to position [1149, 0]
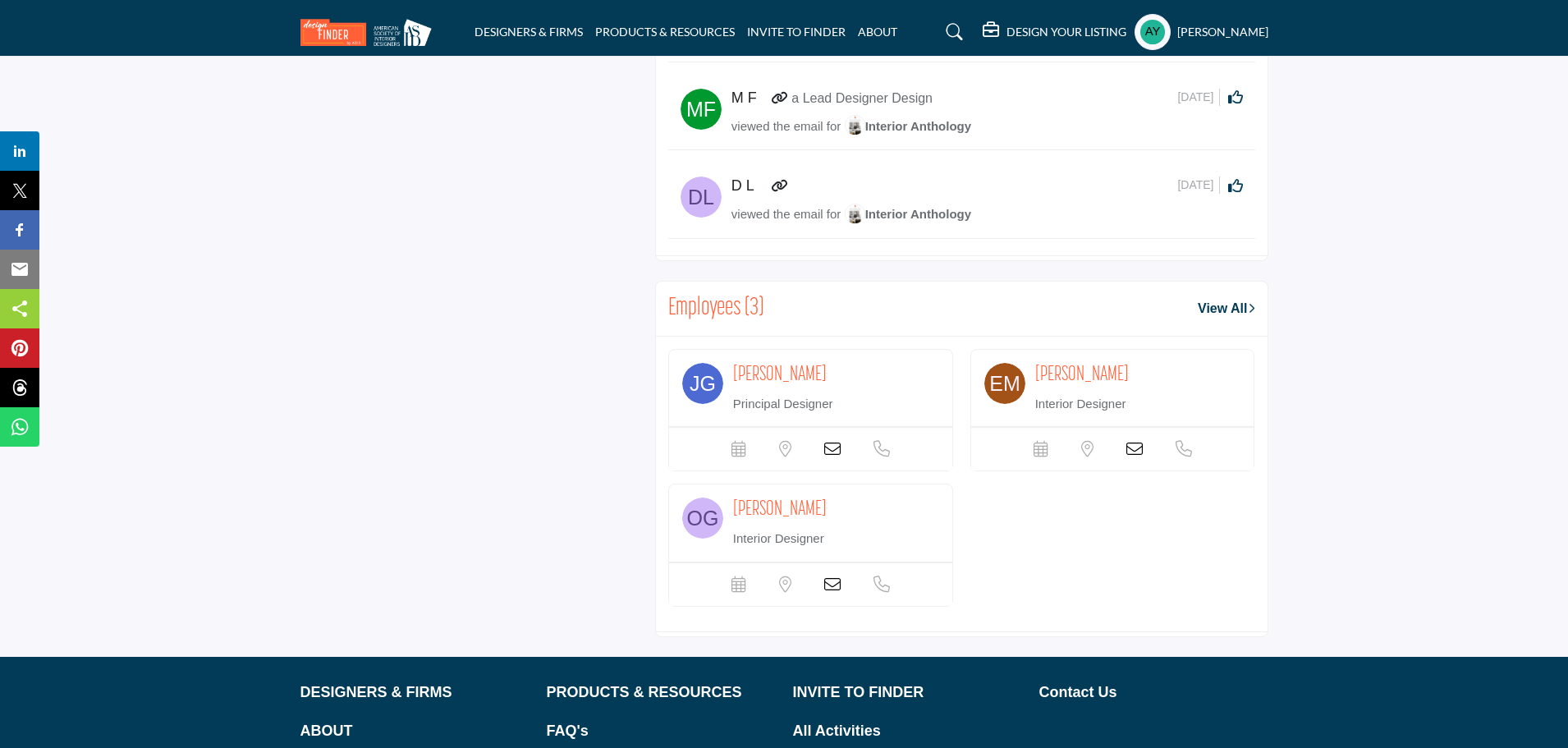
click at [834, 449] on icon at bounding box center [832, 449] width 17 height 17
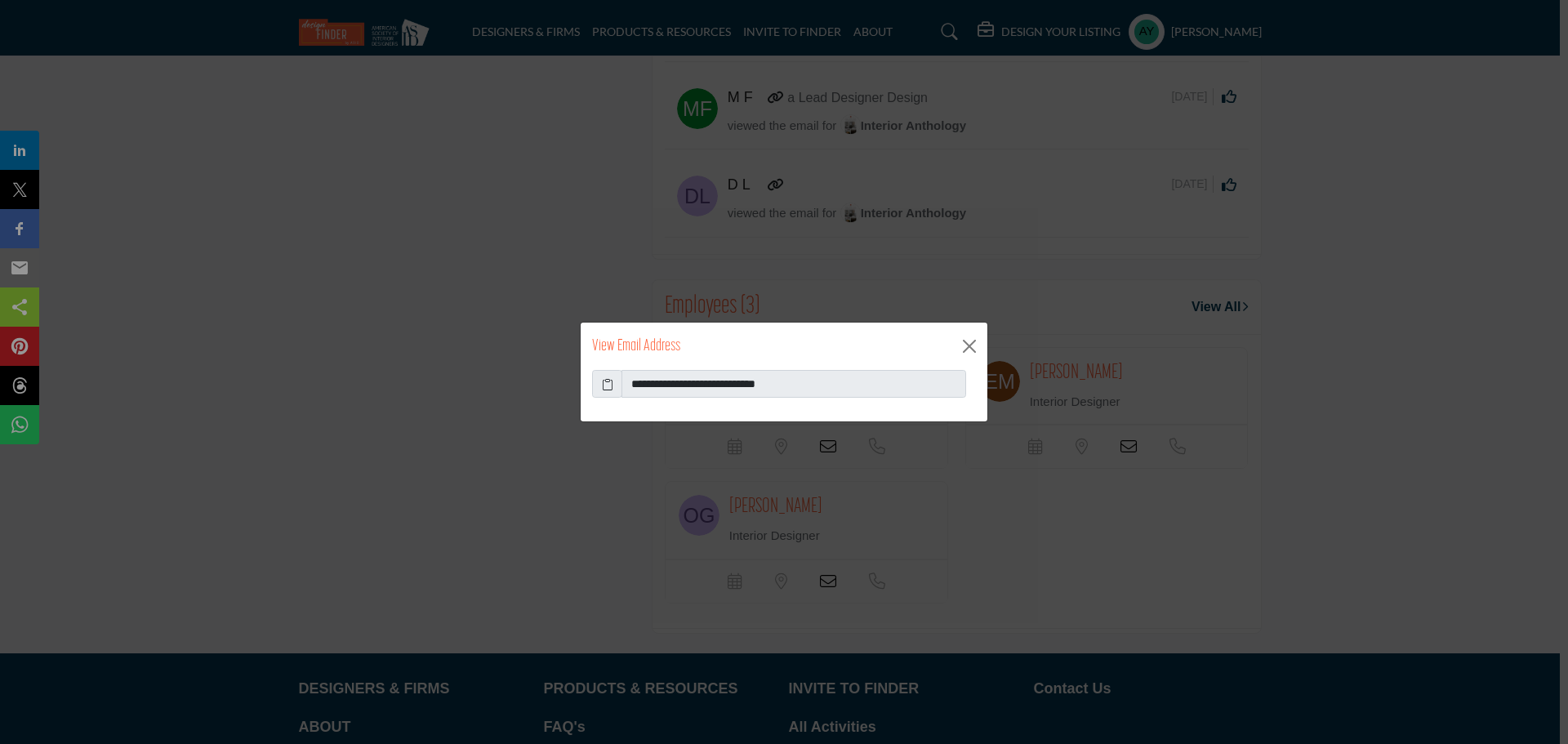
click at [608, 386] on icon at bounding box center [608, 385] width 12 height 17
click at [1372, 541] on div "**********" at bounding box center [784, 372] width 1568 height 744
click at [965, 345] on button "Close" at bounding box center [969, 346] width 24 height 24
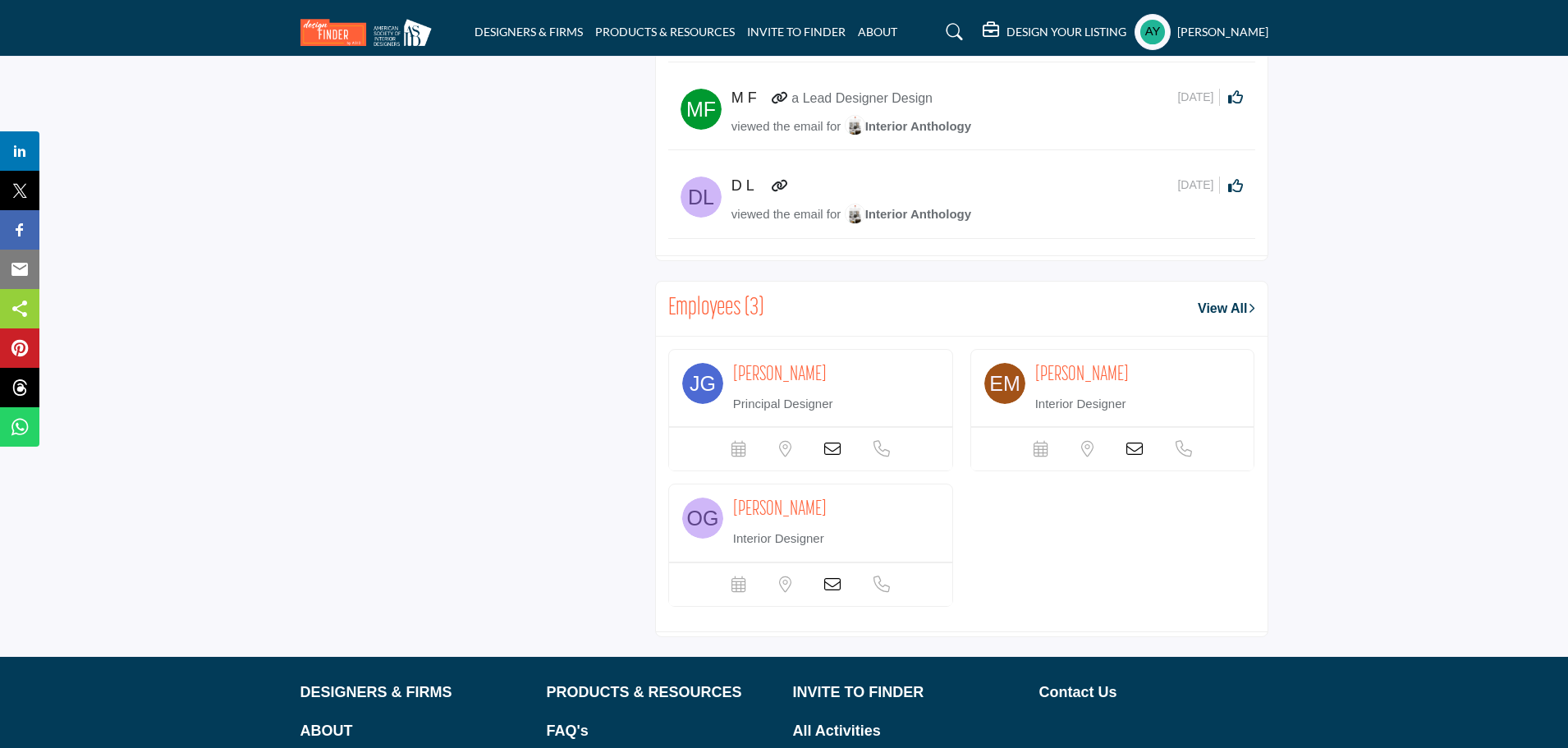
click at [1139, 452] on icon at bounding box center [1135, 449] width 17 height 17
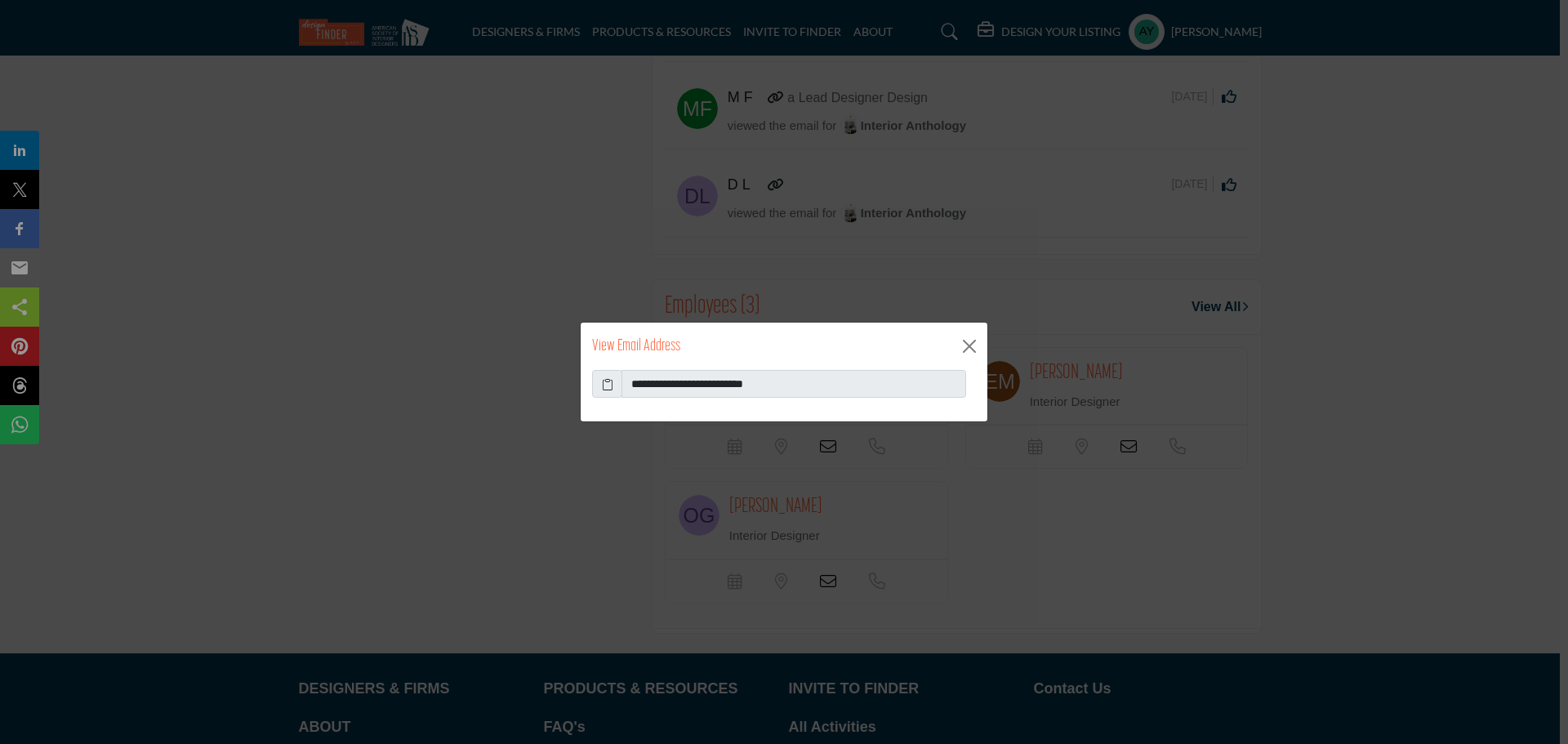
click at [603, 388] on icon at bounding box center [608, 385] width 12 height 17
click at [1375, 430] on div "**********" at bounding box center [784, 372] width 1568 height 744
click at [974, 345] on button "Close" at bounding box center [969, 346] width 24 height 24
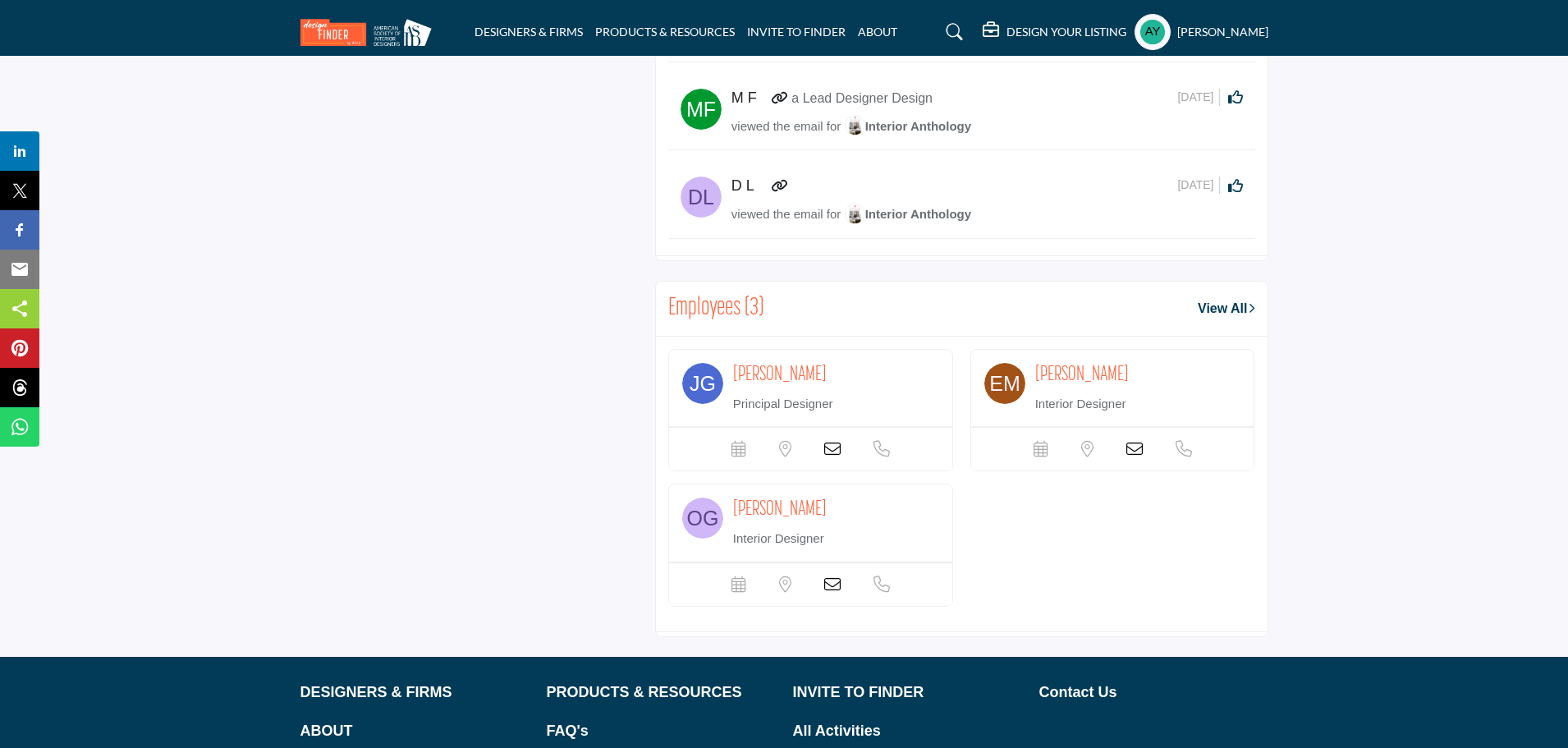
click at [836, 582] on icon at bounding box center [832, 584] width 17 height 17
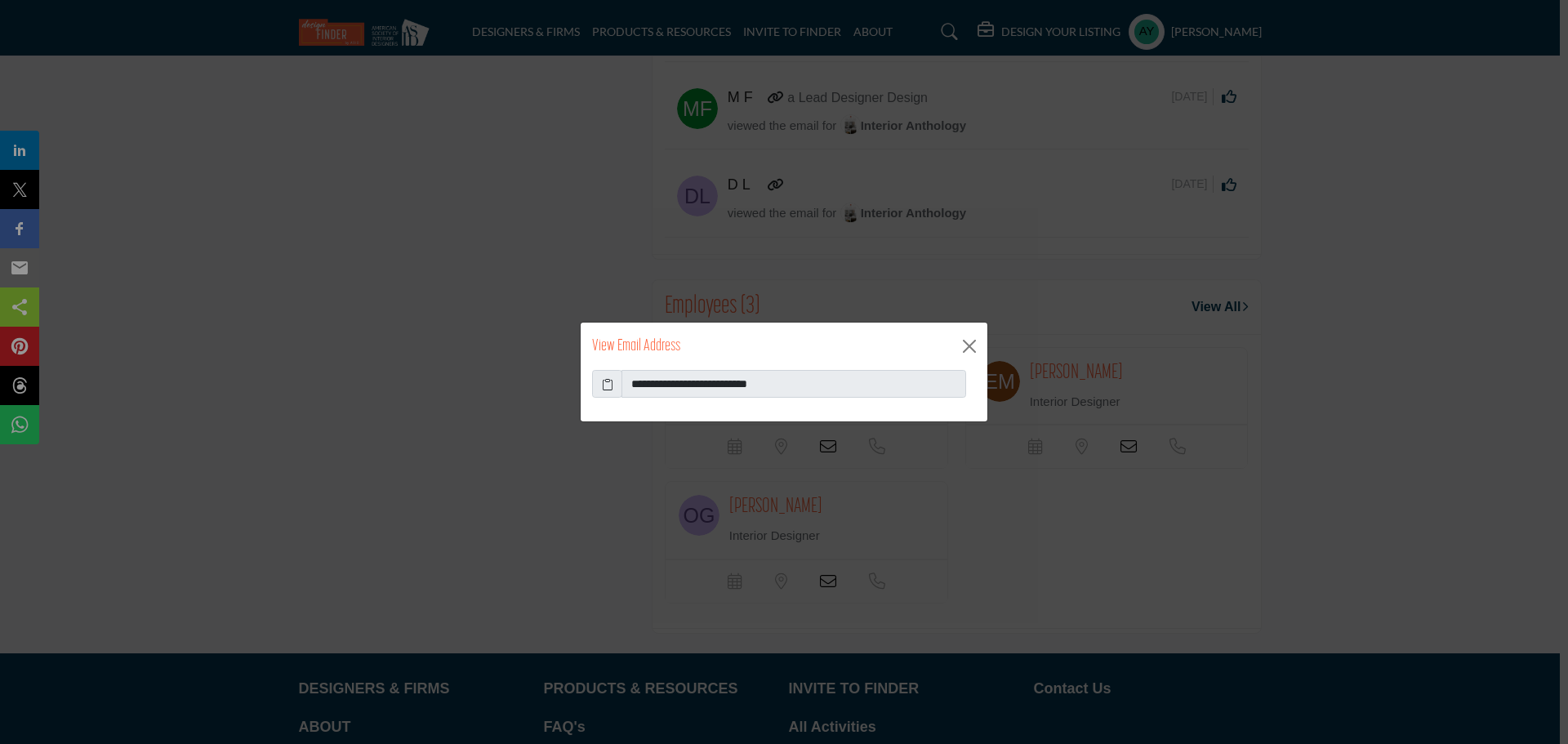
click at [603, 385] on icon at bounding box center [608, 385] width 12 height 17
drag, startPoint x: 1432, startPoint y: 254, endPoint x: 1323, endPoint y: 210, distance: 117.5
click at [1432, 254] on div "**********" at bounding box center [784, 372] width 1568 height 744
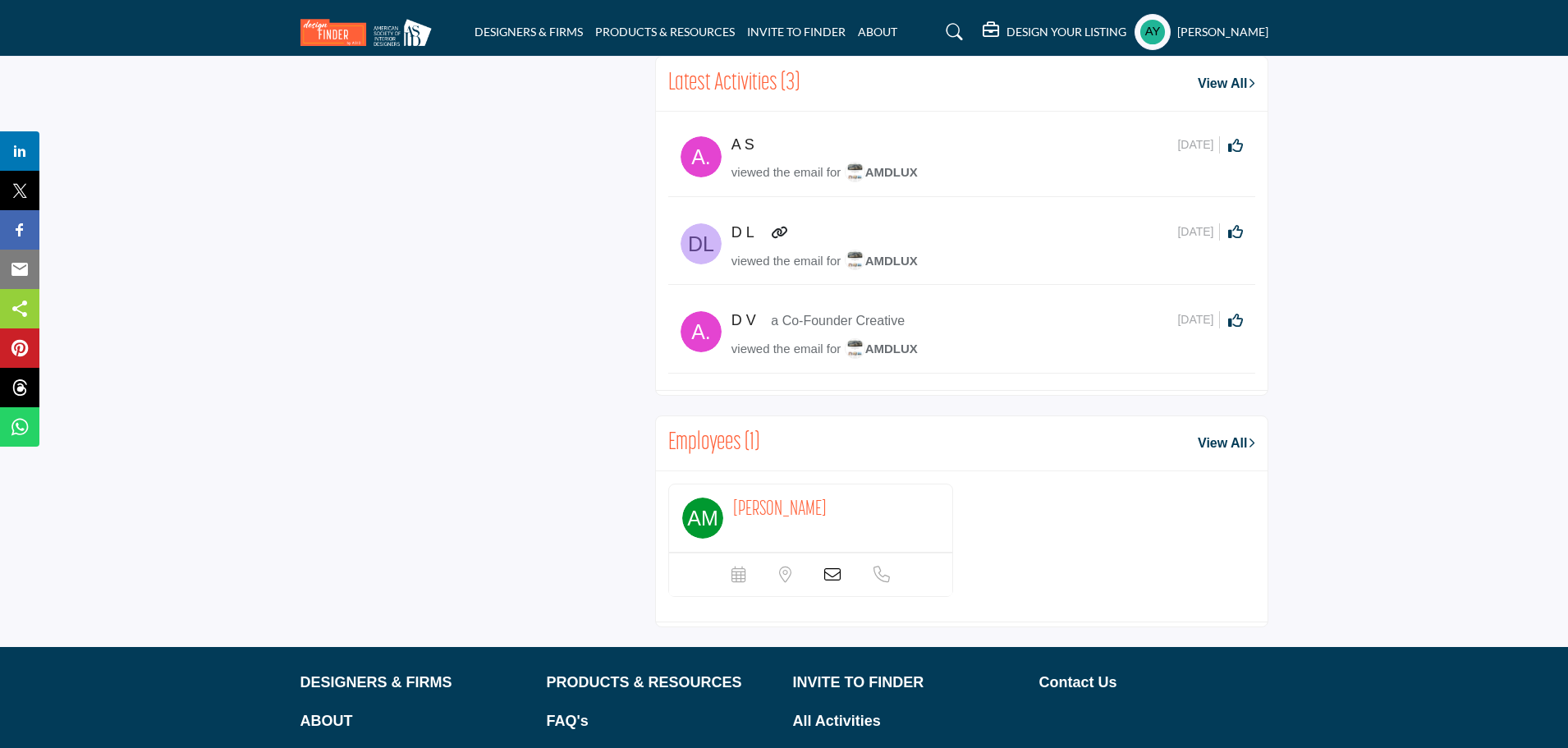
scroll to position [1153, 0]
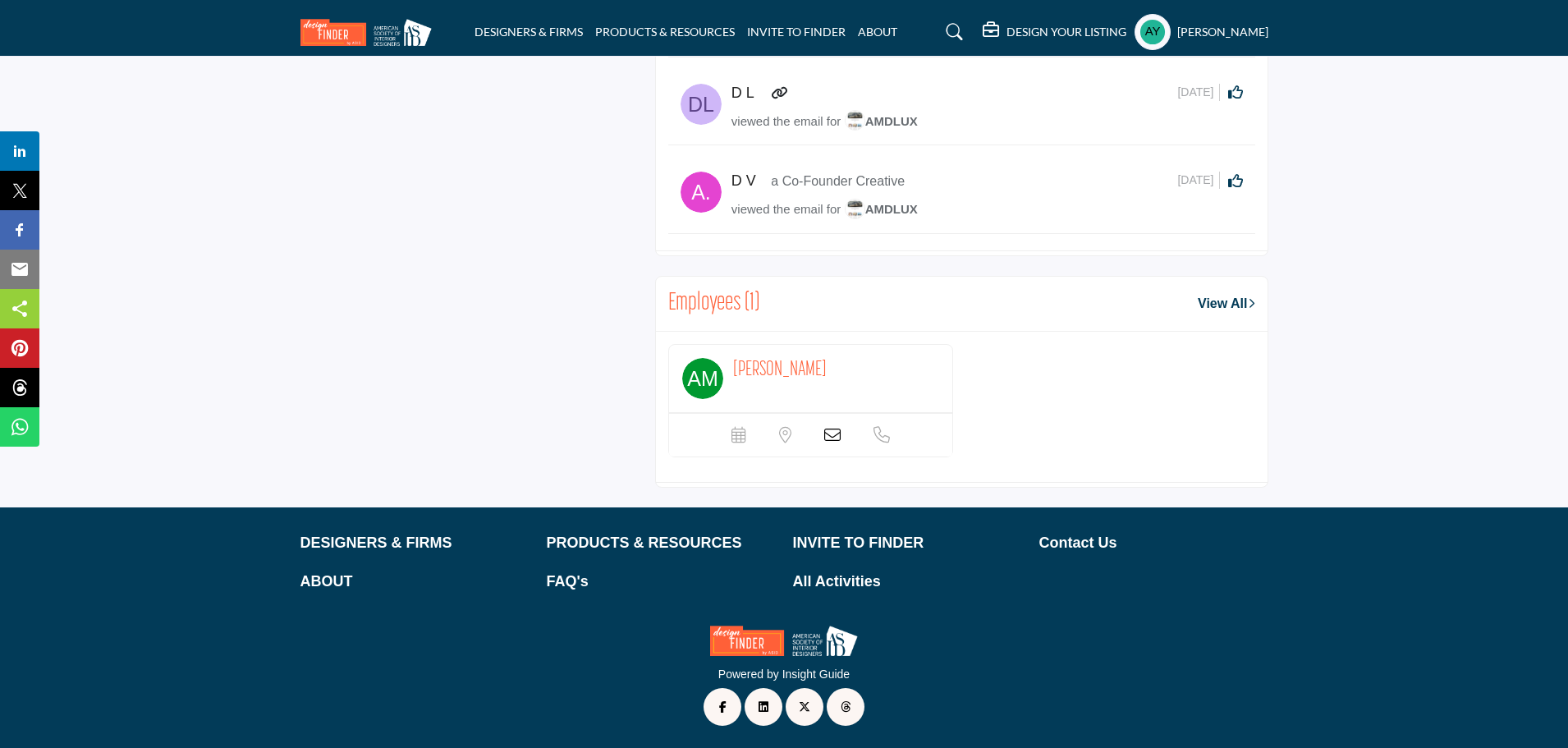
click at [831, 430] on icon at bounding box center [832, 435] width 17 height 17
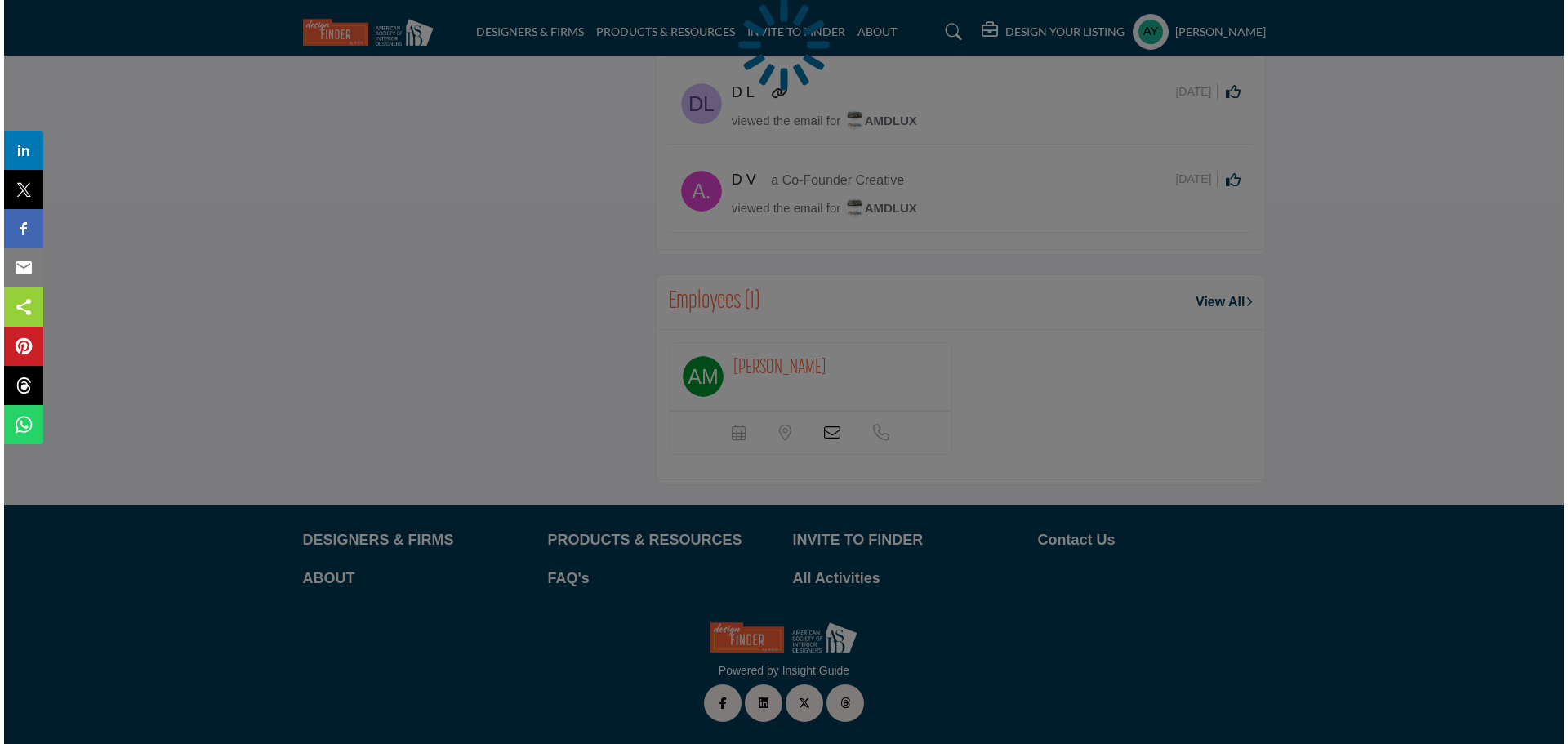
scroll to position [1065, 0]
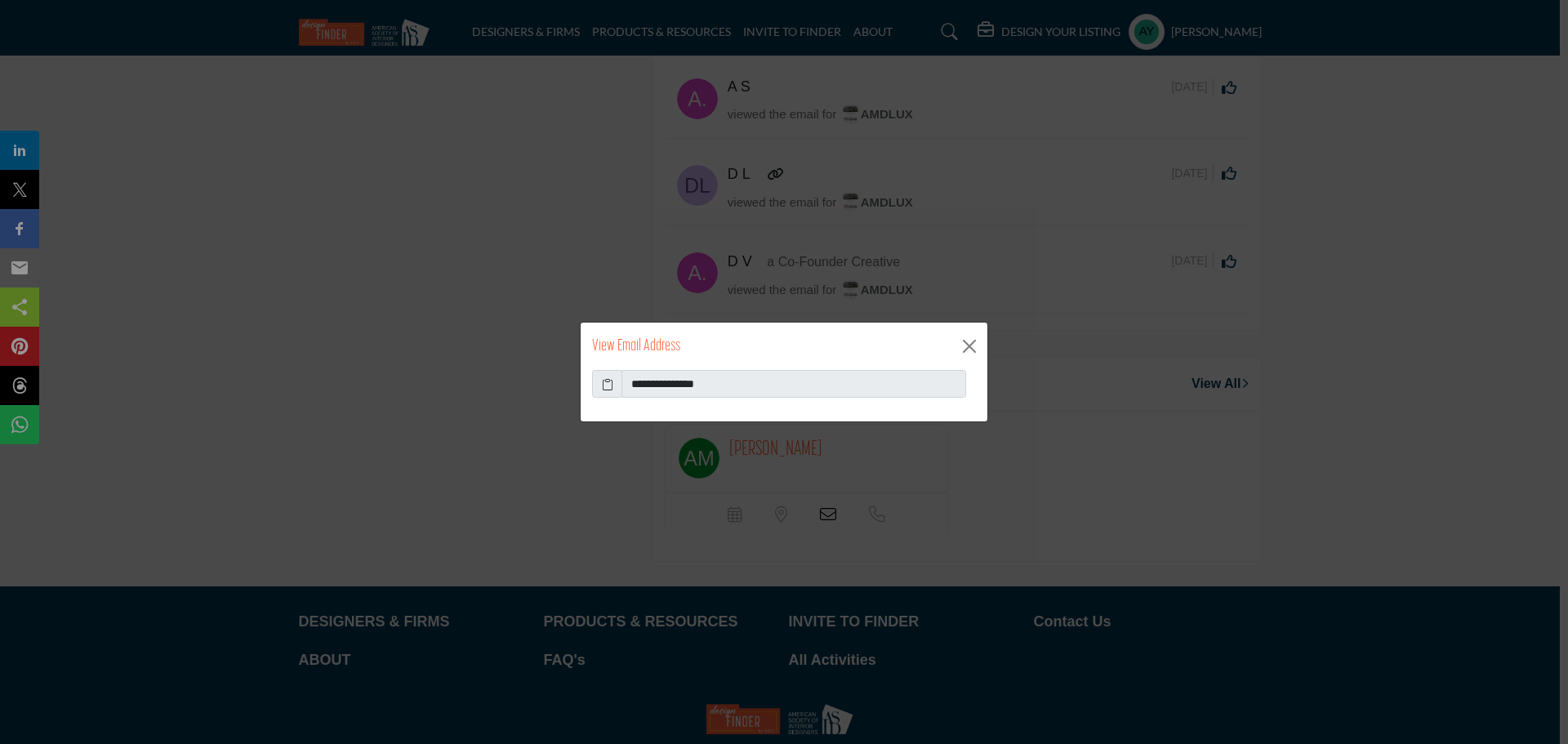
click at [609, 385] on icon at bounding box center [608, 385] width 12 height 17
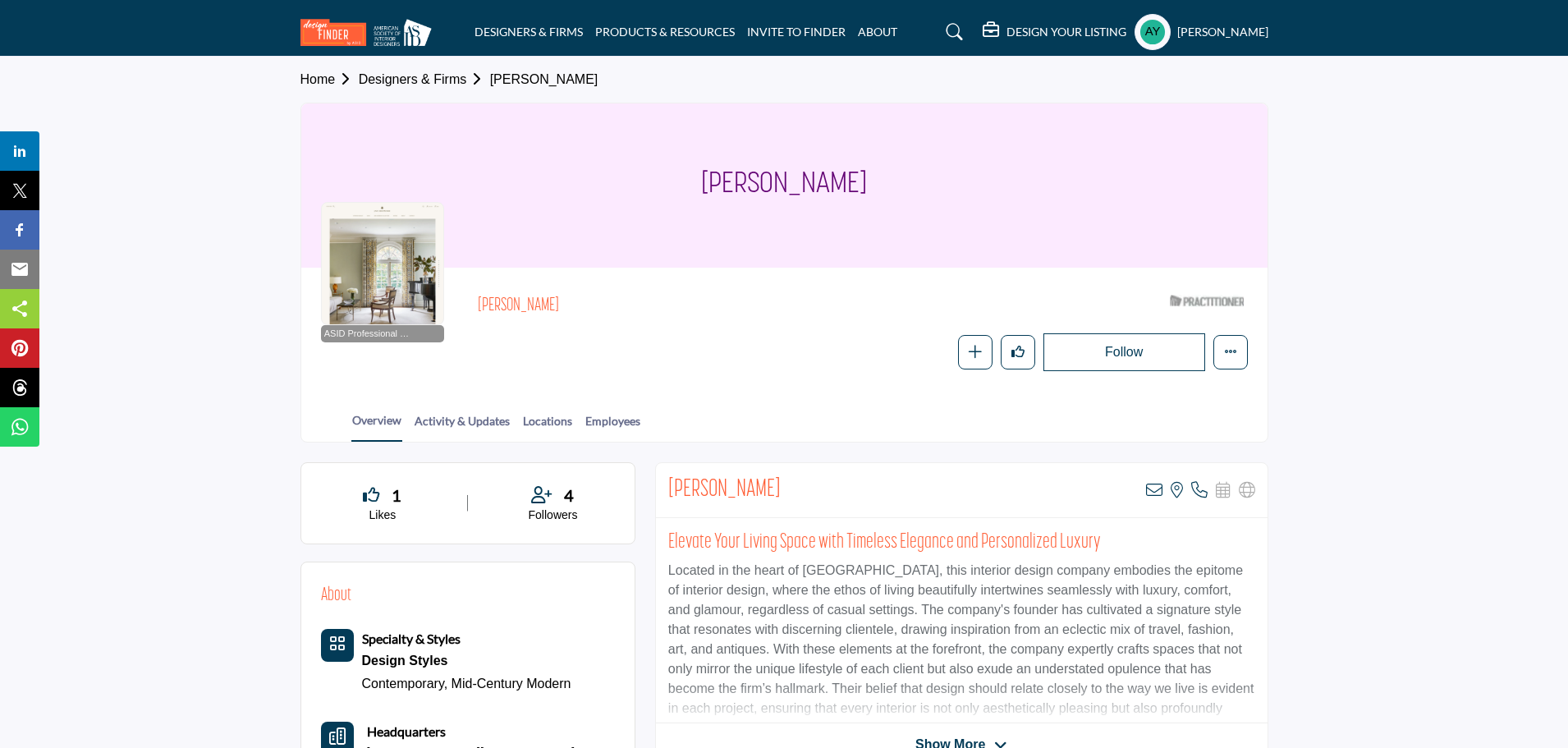
click at [1151, 489] on icon at bounding box center [1154, 490] width 17 height 17
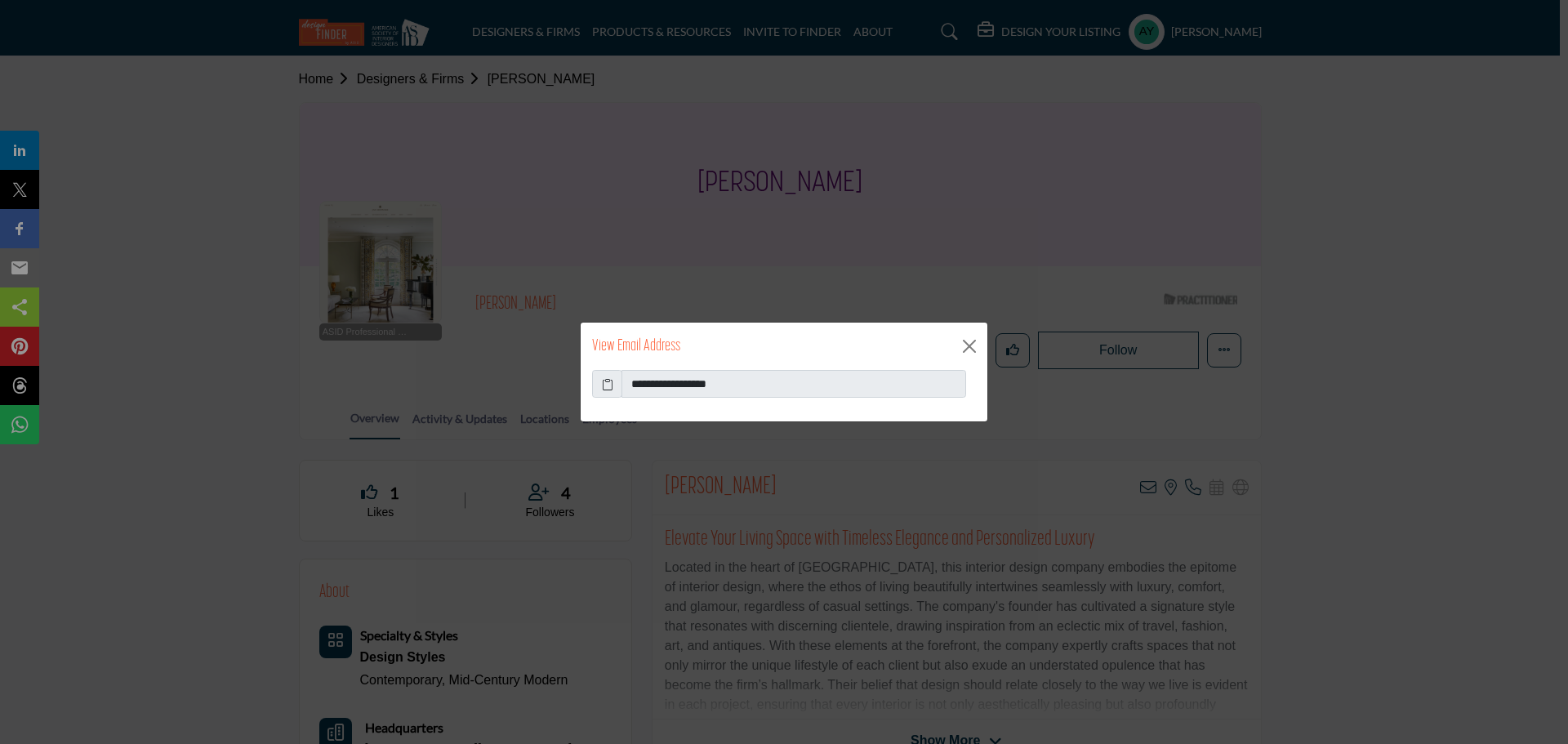
click at [608, 384] on icon at bounding box center [608, 385] width 12 height 17
click at [1348, 374] on div "**********" at bounding box center [784, 372] width 1568 height 744
click at [964, 346] on button "Close" at bounding box center [969, 346] width 24 height 24
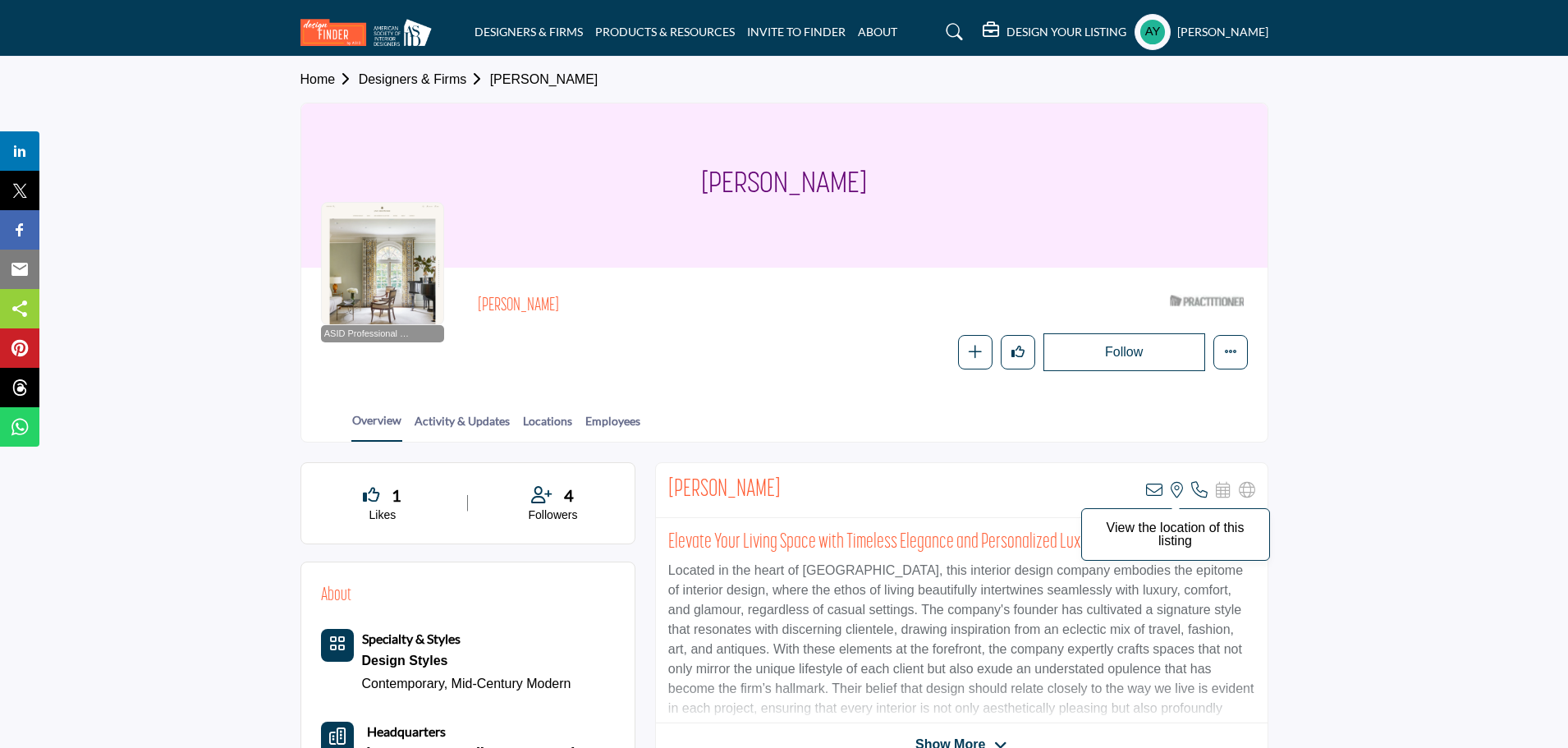
click at [1176, 490] on icon at bounding box center [1176, 490] width 13 height 17
click at [1196, 491] on icon at bounding box center [1199, 490] width 17 height 17
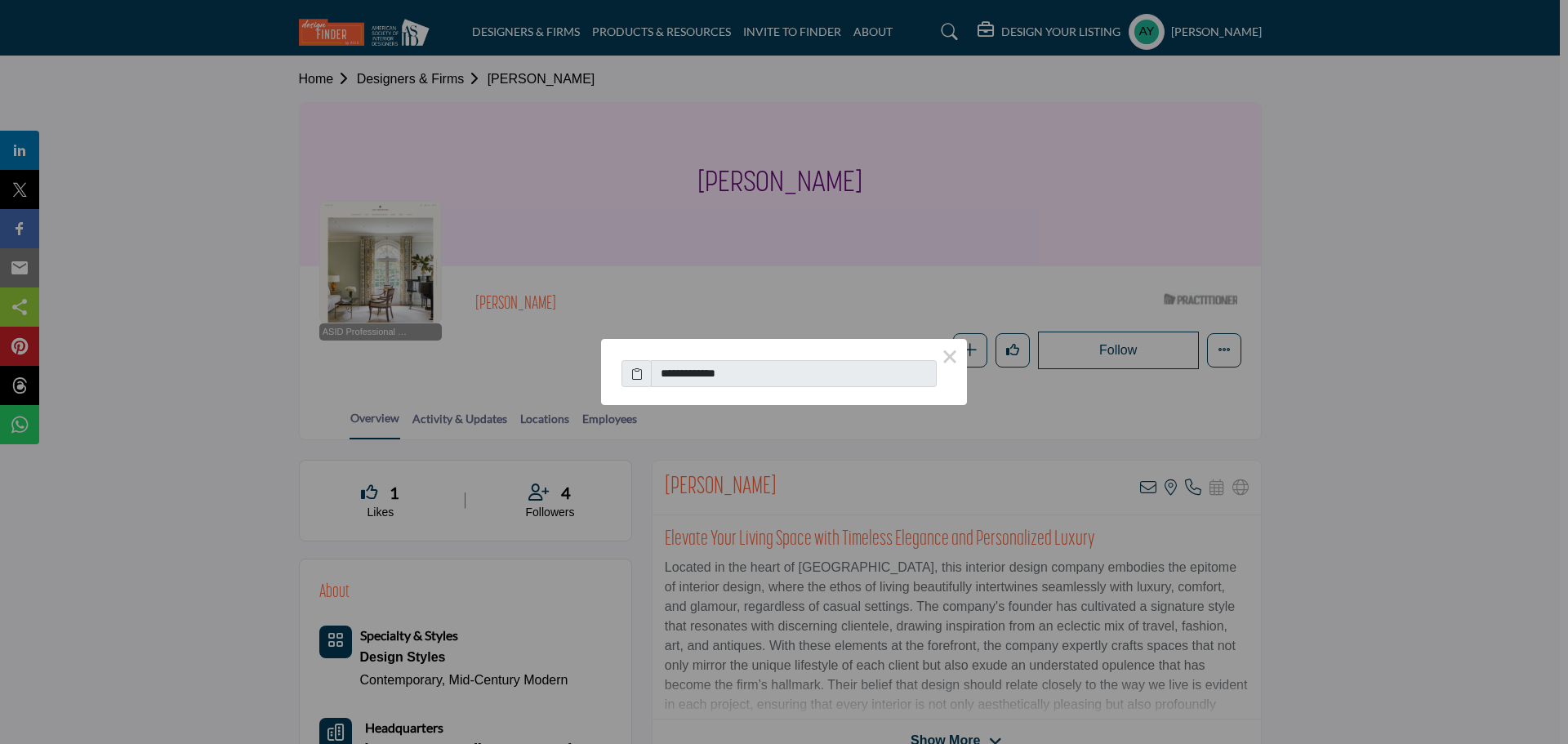
click at [636, 372] on icon at bounding box center [637, 374] width 12 height 17
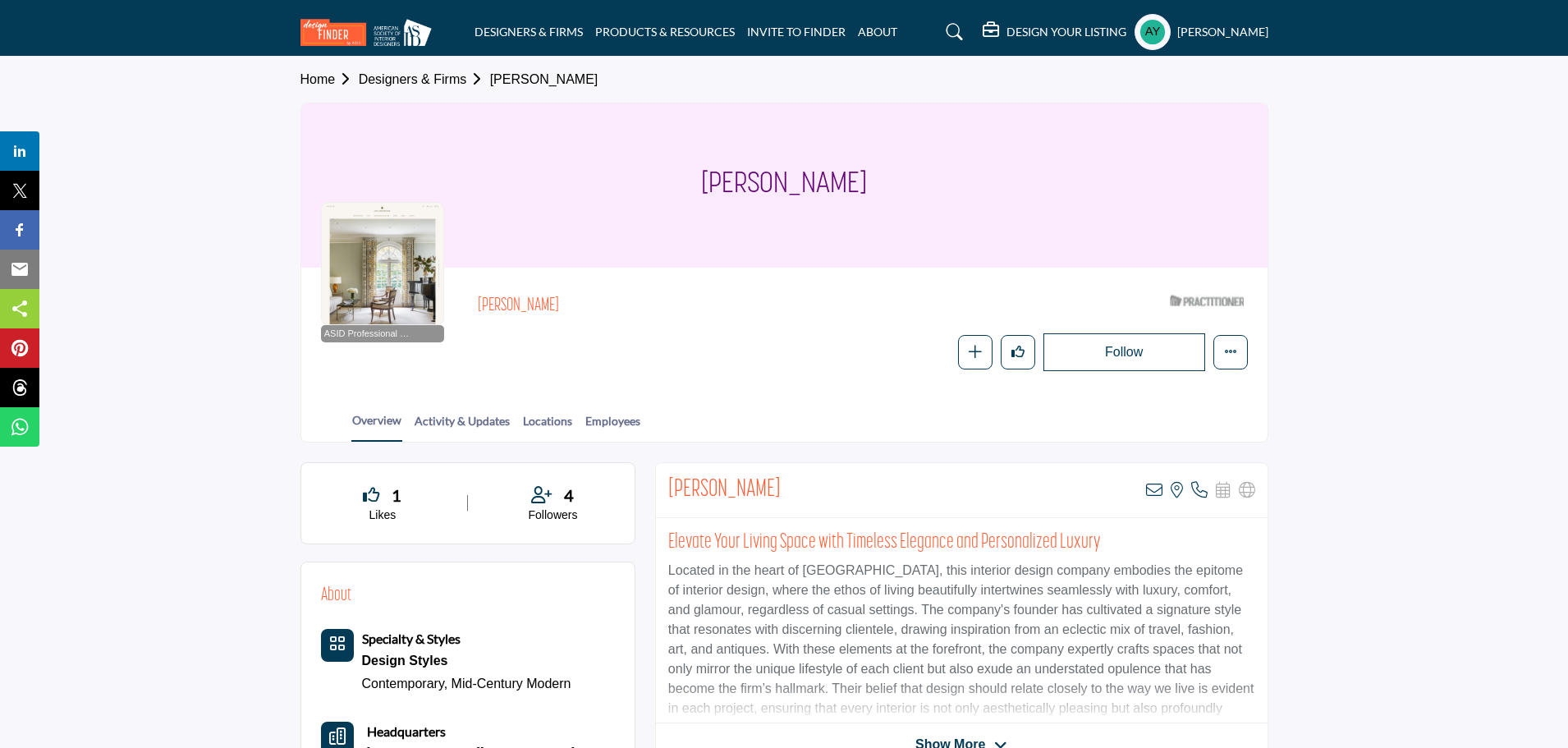
drag, startPoint x: 138, startPoint y: 474, endPoint x: 151, endPoint y: 456, distance: 22.2
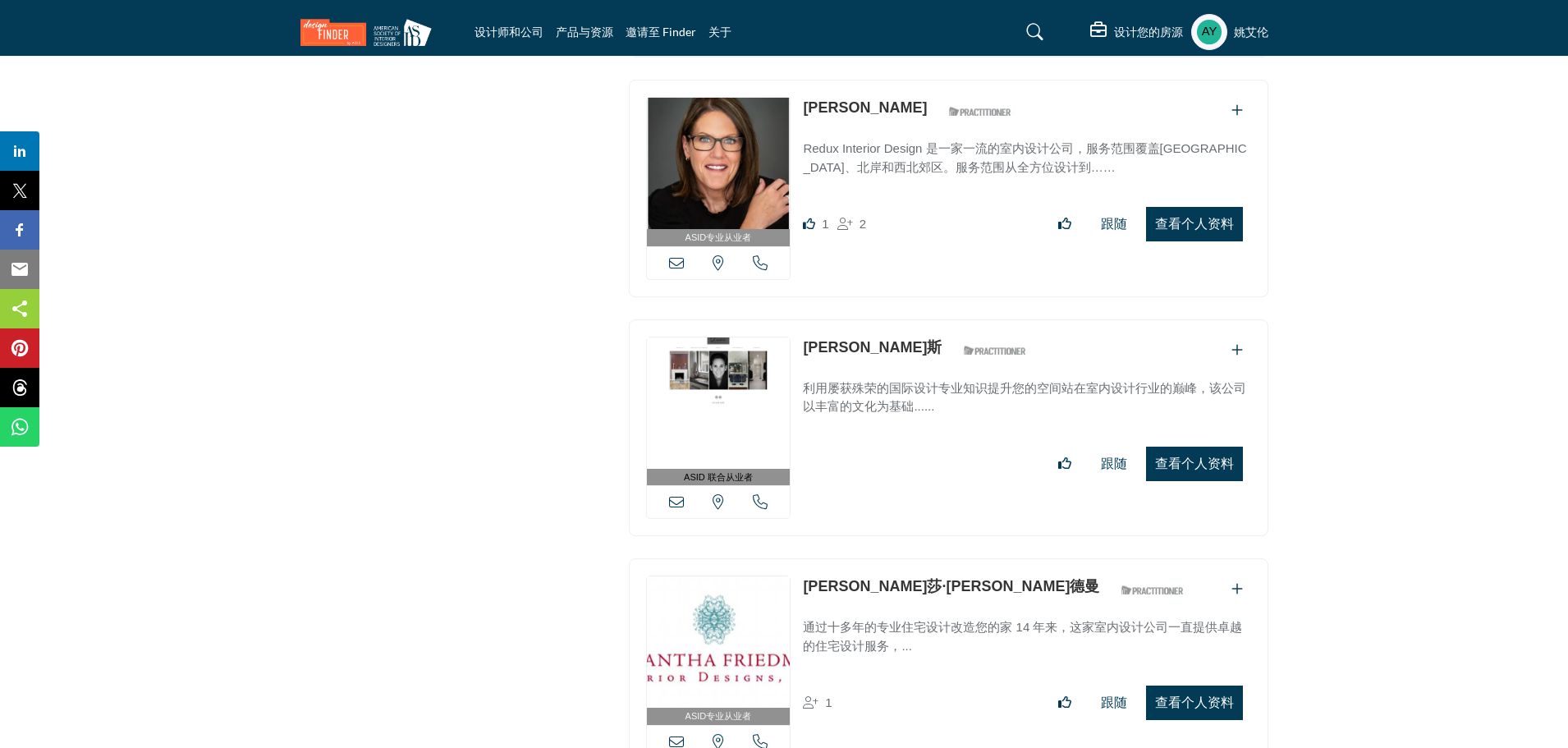
scroll to position [9156, 0]
